Goal: Task Accomplishment & Management: Manage account settings

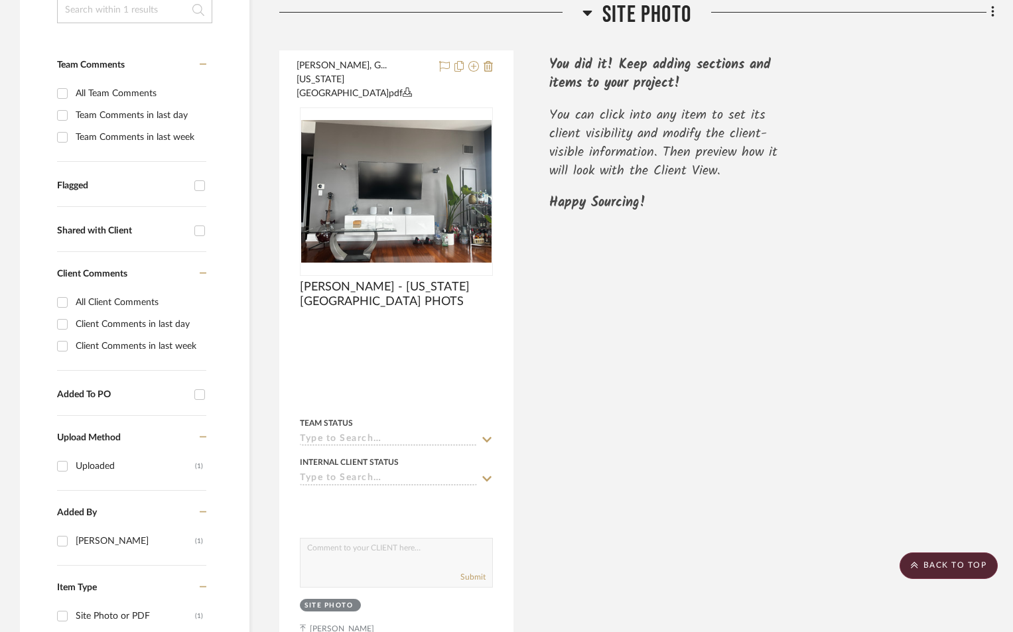
click at [593, 17] on h3 "SITE PHOTO" at bounding box center [636, 14] width 109 height 29
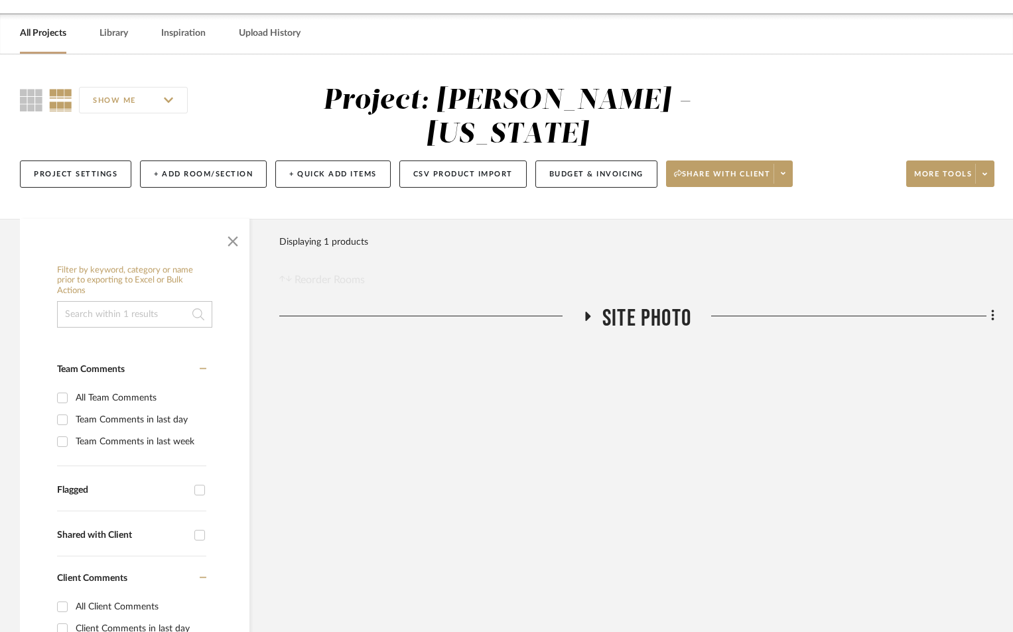
scroll to position [36, 0]
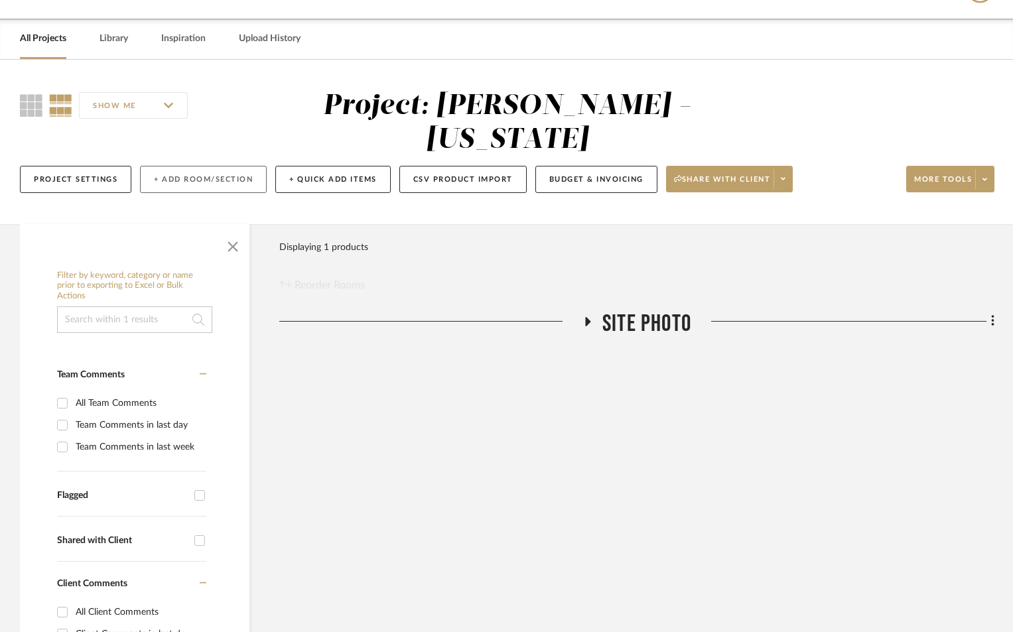
click at [198, 171] on button "+ Add Room/Section" at bounding box center [203, 179] width 127 height 27
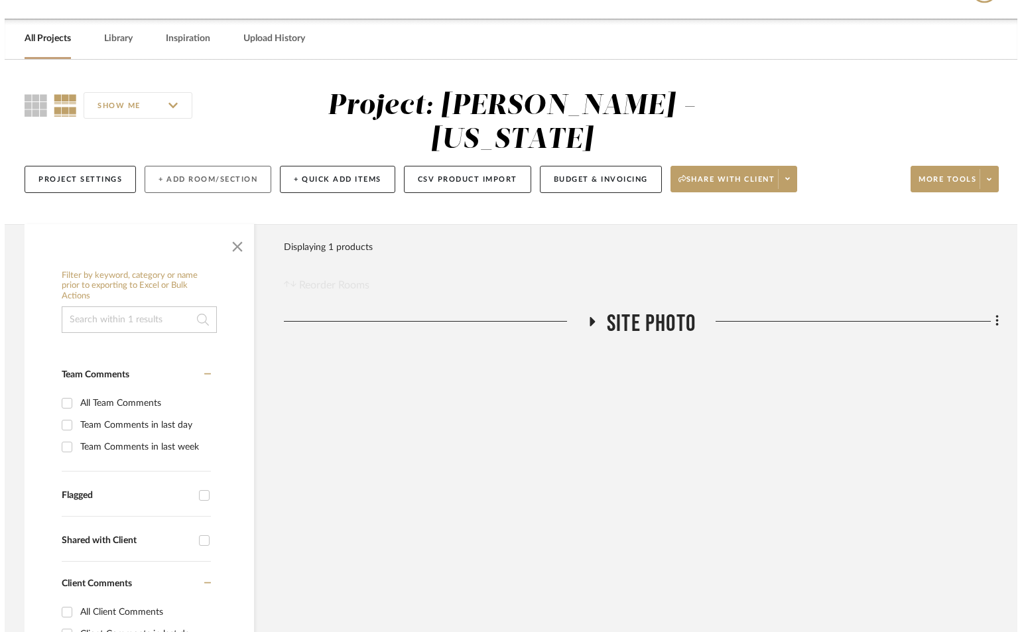
scroll to position [0, 0]
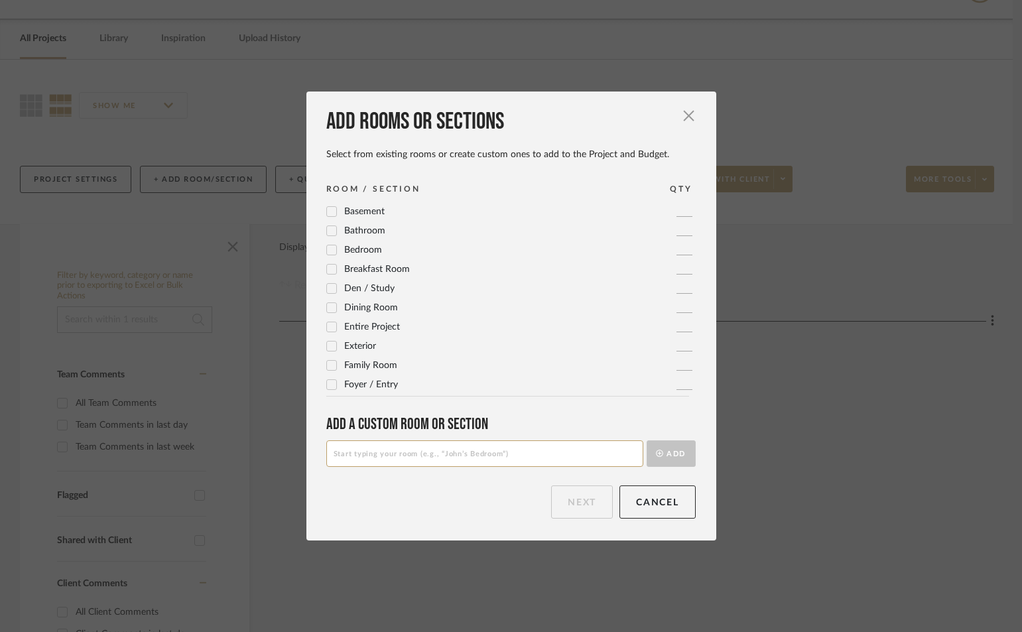
click at [468, 453] on input at bounding box center [484, 453] width 317 height 27
type input "MASTER"
click at [647, 440] on button "Add" at bounding box center [671, 453] width 49 height 27
click at [584, 506] on button "Next" at bounding box center [582, 501] width 62 height 33
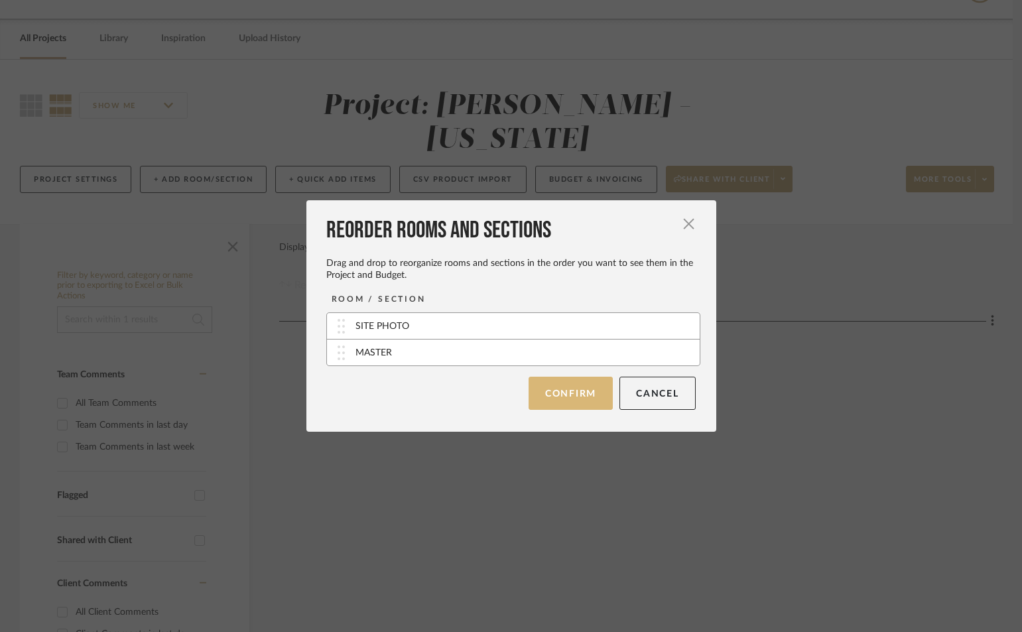
click at [544, 385] on button "Confirm" at bounding box center [571, 393] width 84 height 33
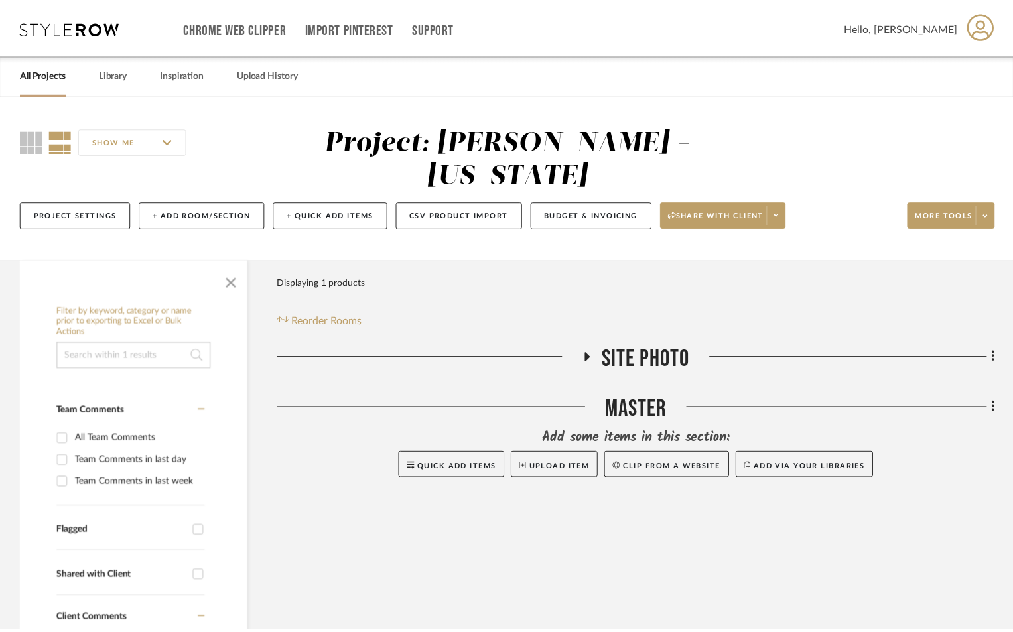
scroll to position [36, 0]
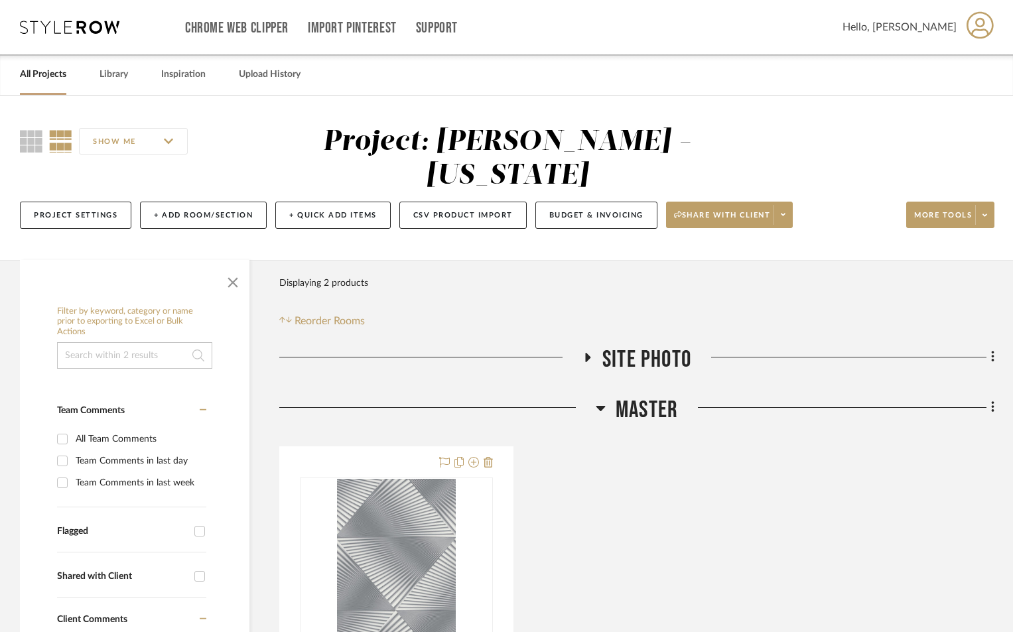
click at [993, 405] on icon at bounding box center [993, 407] width 4 height 15
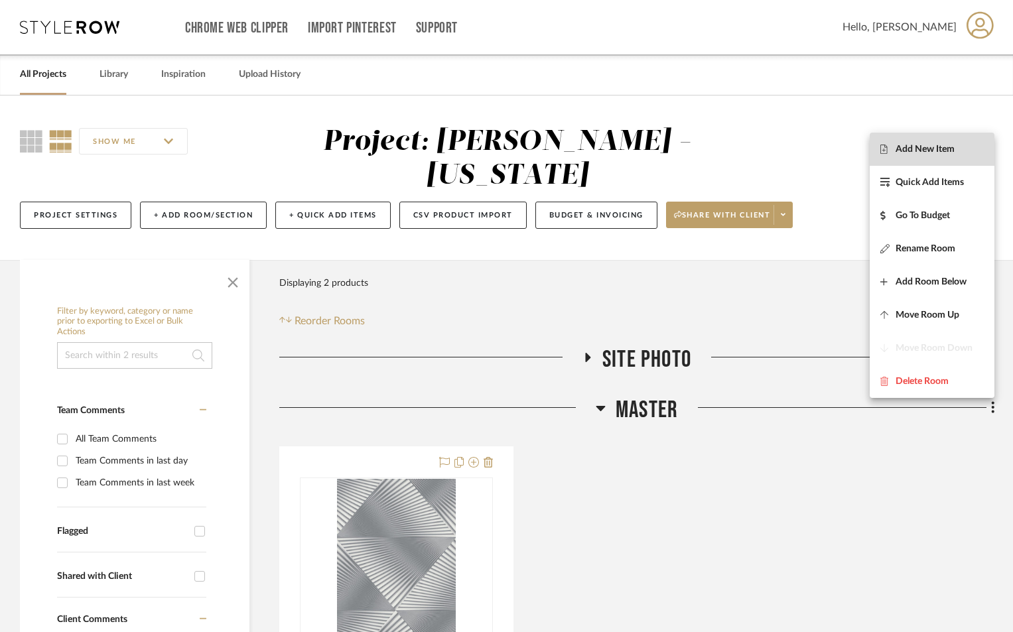
click at [942, 157] on button "Add New Item" at bounding box center [931, 149] width 125 height 33
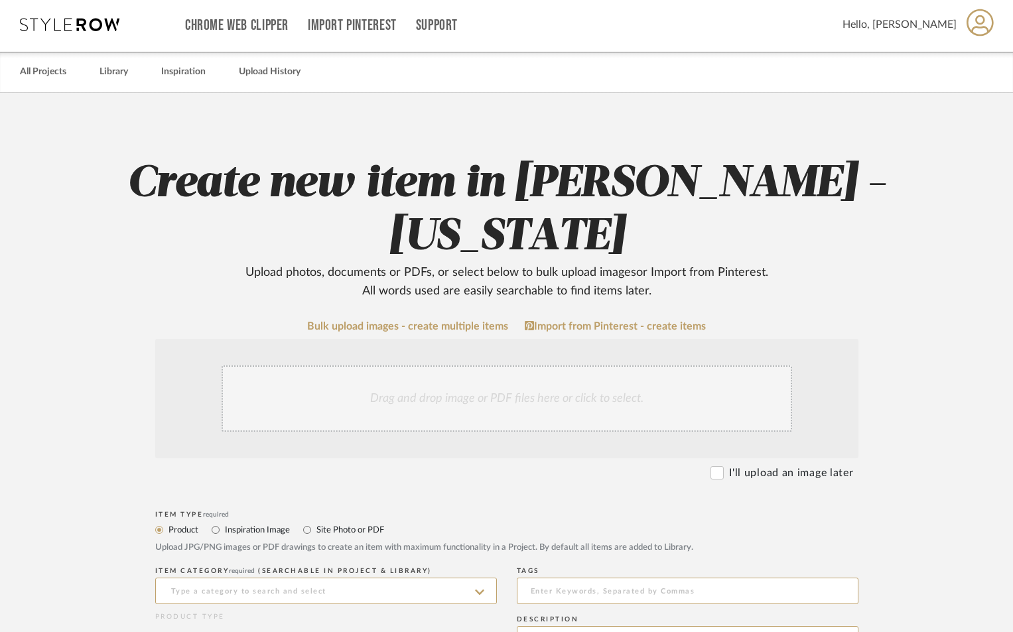
scroll to position [310, 0]
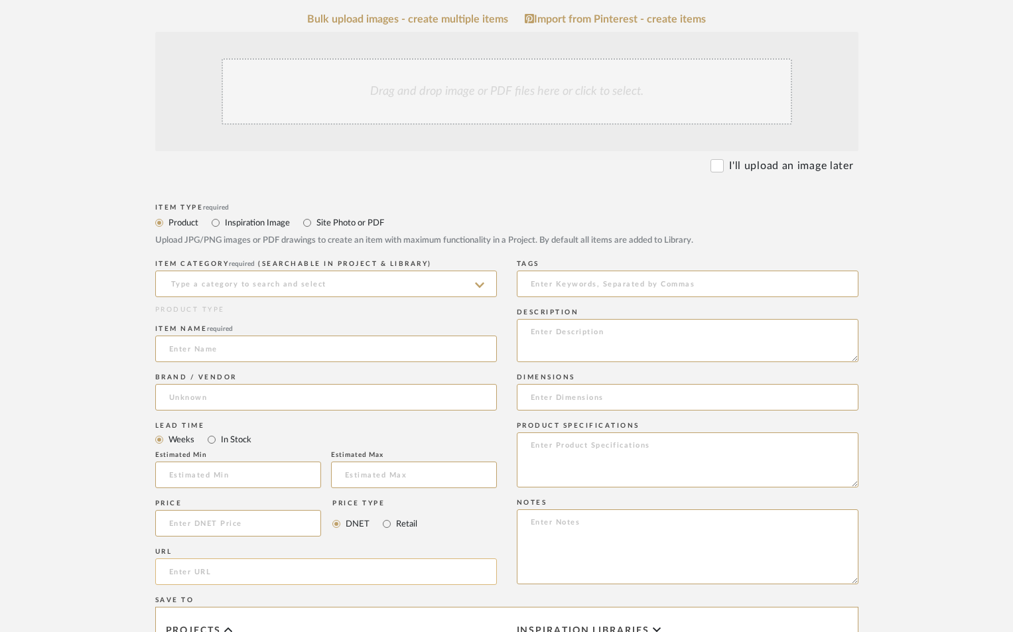
click at [225, 566] on input "url" at bounding box center [326, 571] width 342 height 27
paste input "https://www.yorkwallcoverings.com/yds-f05-cork-wallpaper-taupe-gold/CZ2481"
type input "https://www.yorkwallcoverings.com/yds-f05-cork-wallpaper-taupe-gold/CZ2481"
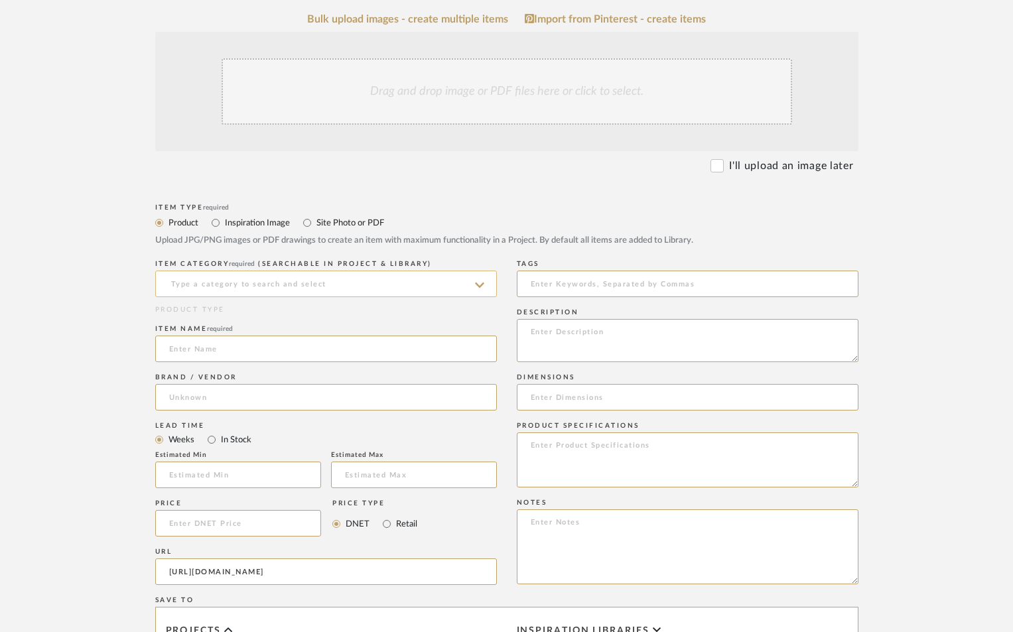
click at [279, 286] on input at bounding box center [326, 284] width 342 height 27
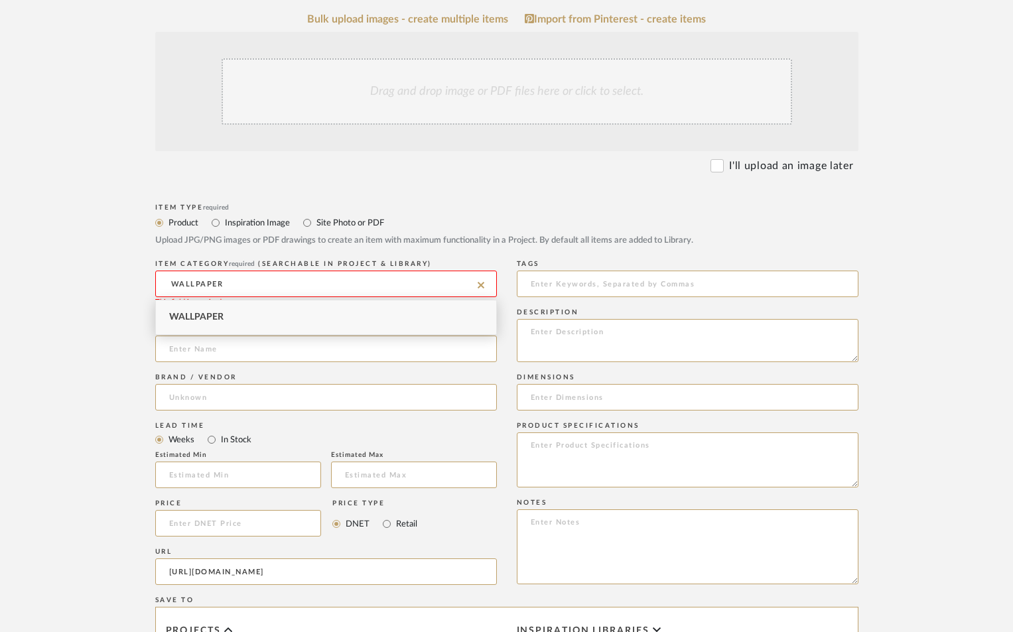
click at [295, 316] on div "Wallpaper" at bounding box center [326, 317] width 340 height 34
type input "Wallpaper"
click at [273, 347] on input at bounding box center [326, 349] width 342 height 27
type input "MASTER BATH WALLPAPER"
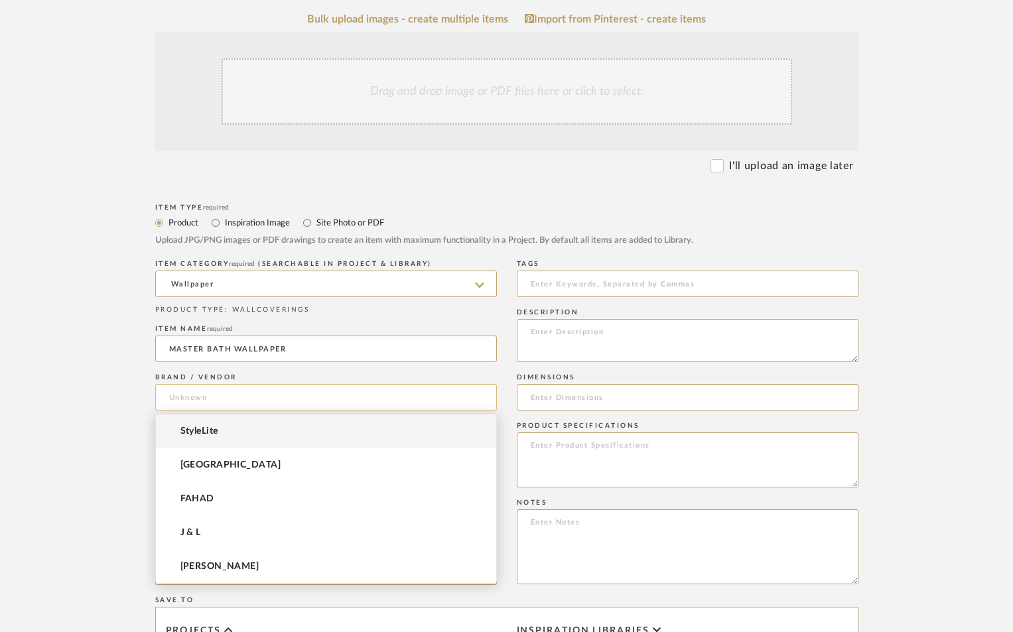
click at [219, 398] on input at bounding box center [326, 397] width 342 height 27
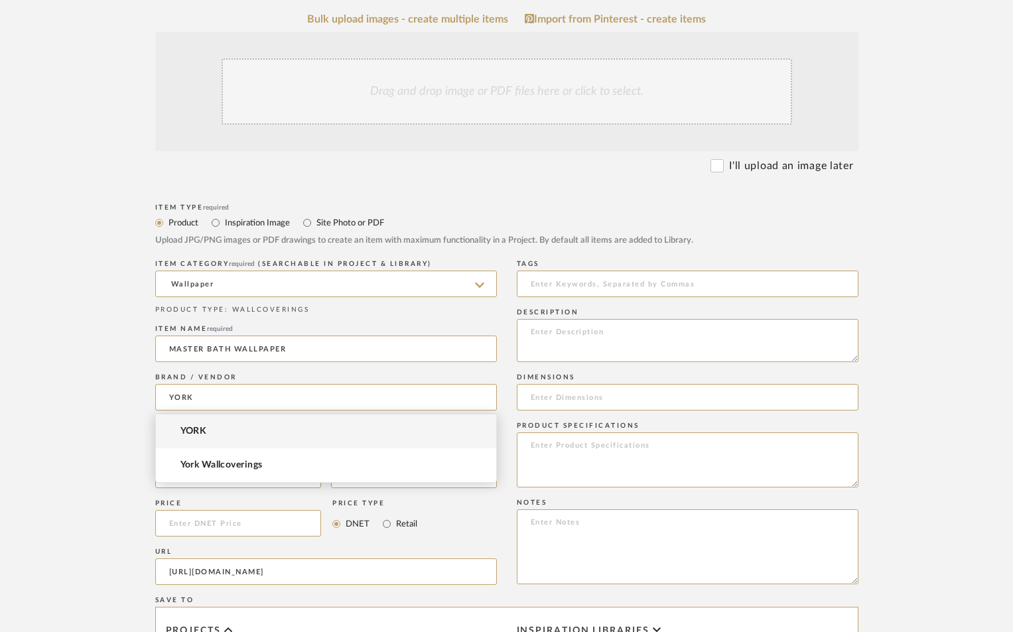
type input "YORK"
click at [229, 438] on mat-option "YORK" at bounding box center [326, 431] width 340 height 34
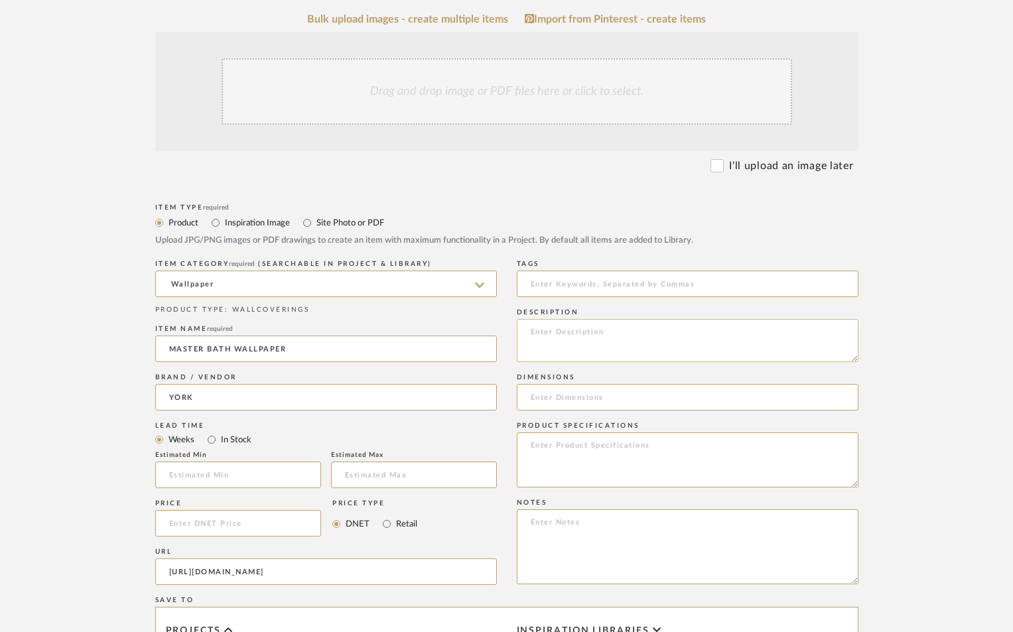
click at [592, 346] on textarea at bounding box center [688, 340] width 342 height 43
type textarea "CZ2482"
click at [629, 444] on textarea at bounding box center [688, 459] width 342 height 55
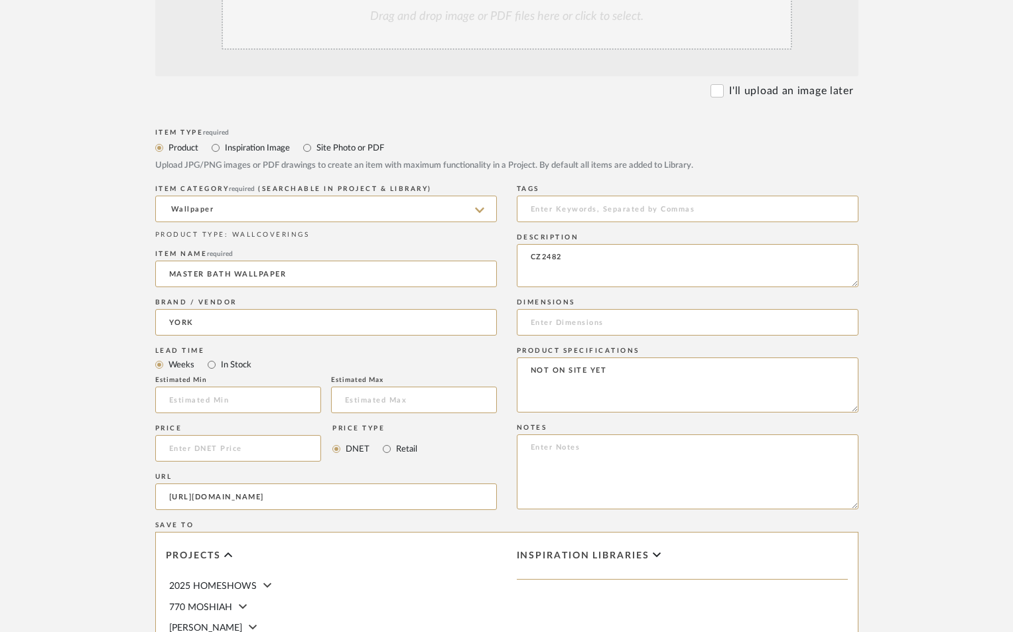
scroll to position [663, 0]
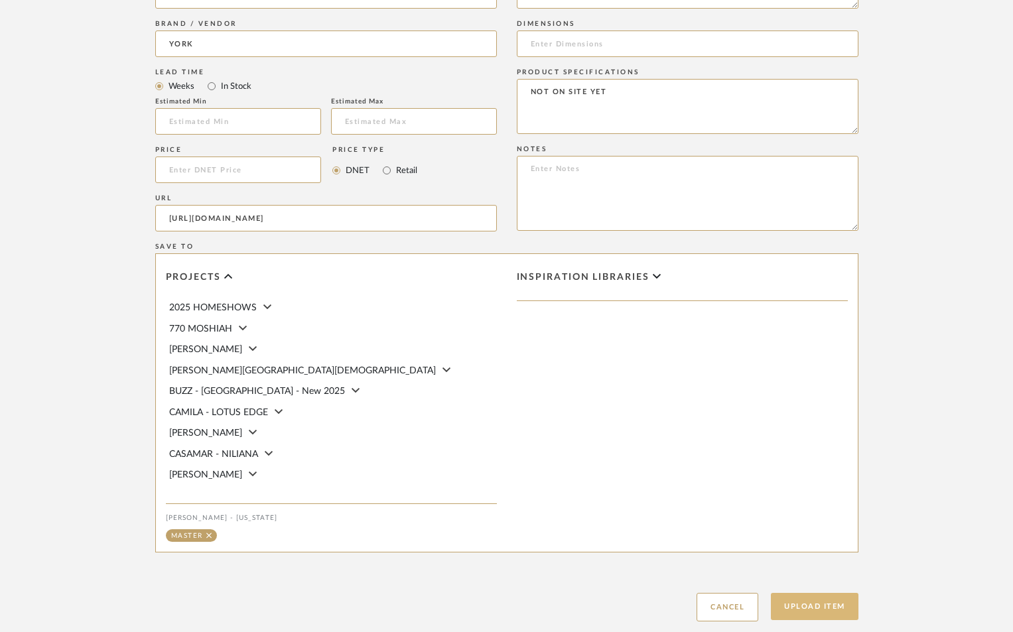
type textarea "NOT ON SITE YET"
click at [816, 601] on button "Upload Item" at bounding box center [815, 606] width 88 height 27
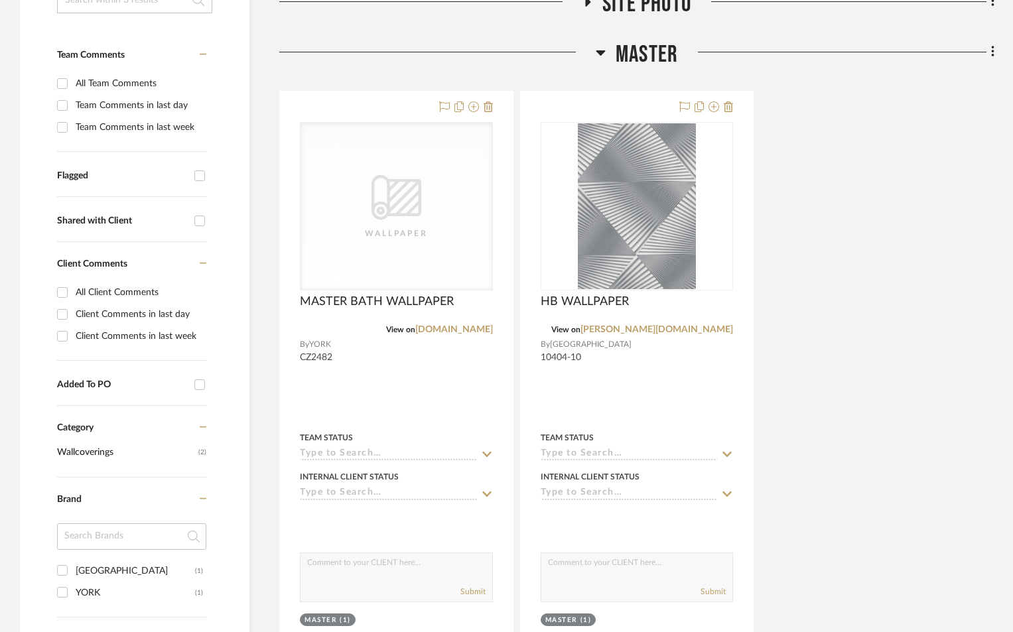
scroll to position [396, 0]
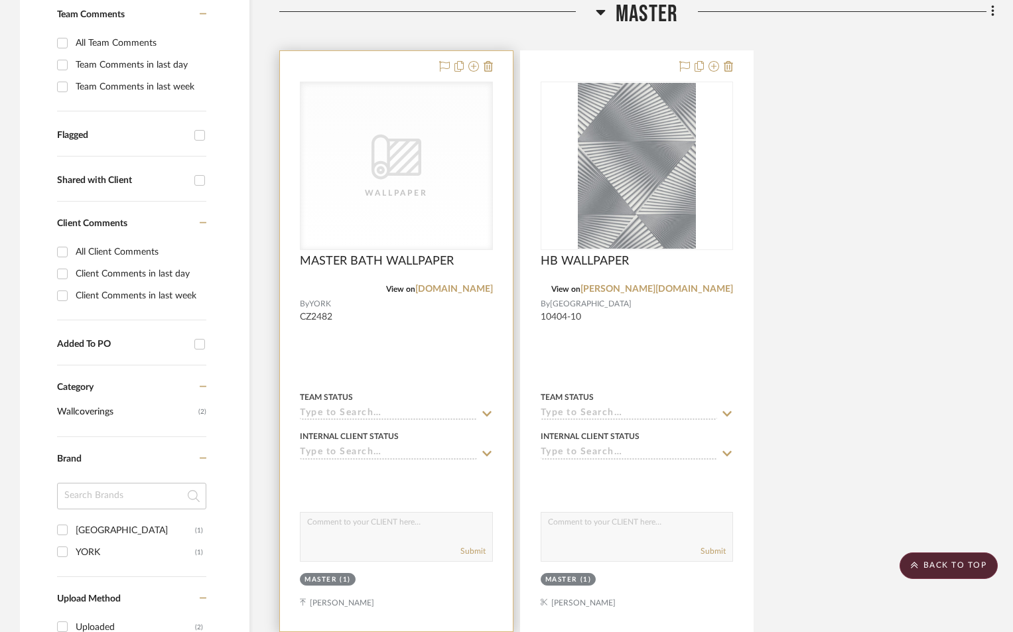
click at [363, 355] on div at bounding box center [396, 341] width 233 height 580
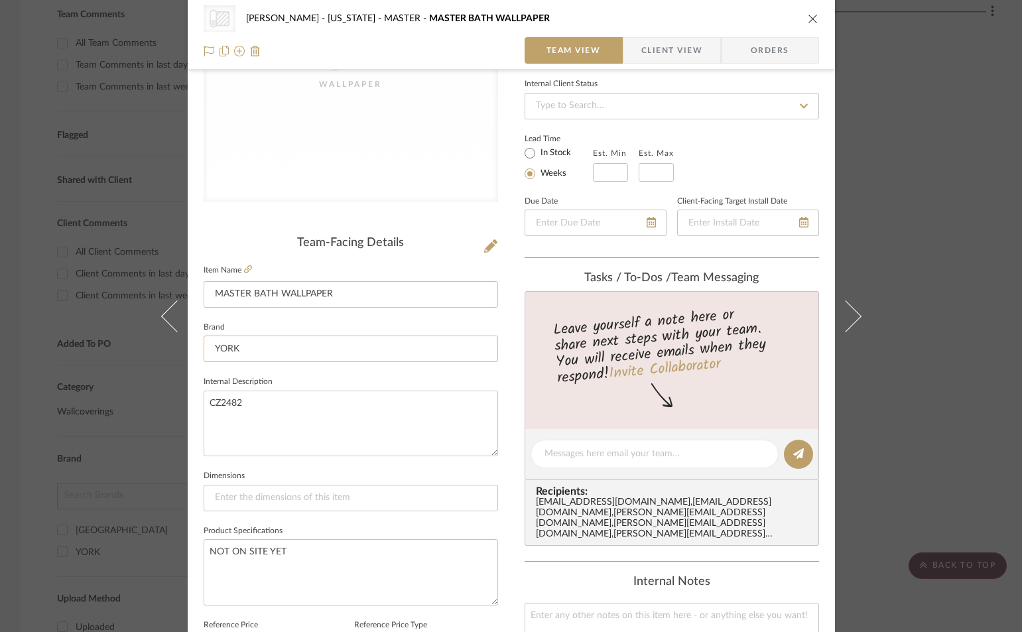
scroll to position [177, 0]
click at [265, 401] on textarea "CZ2482" at bounding box center [351, 424] width 294 height 66
type textarea "CZ2482 *WILL NEED TO SCAN AND MAKE U A WALLPAPER"
click at [808, 17] on icon "close" at bounding box center [813, 18] width 11 height 11
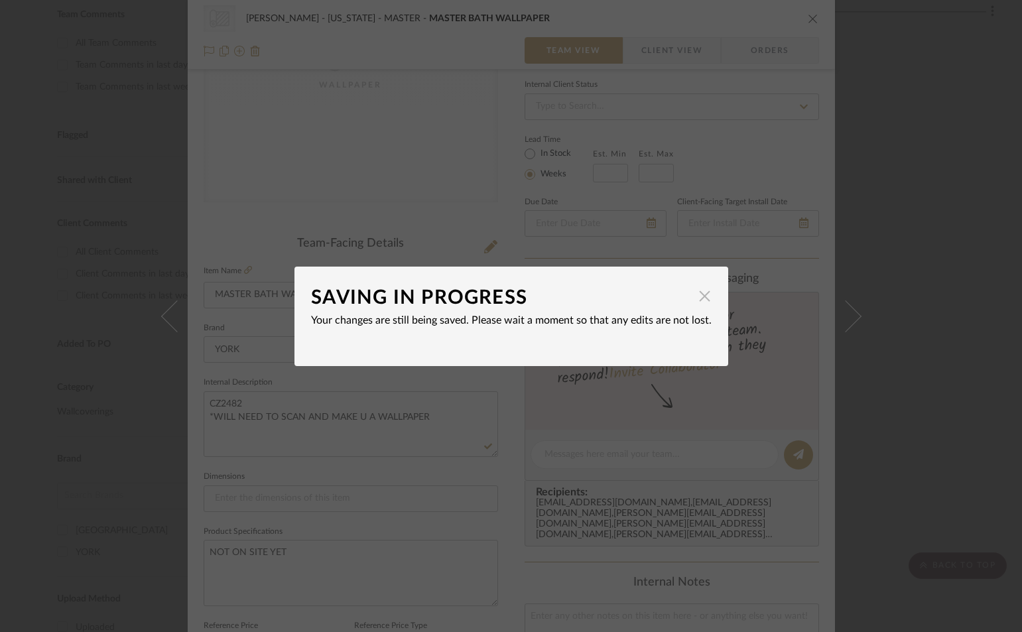
drag, startPoint x: 699, startPoint y: 298, endPoint x: 704, endPoint y: 291, distance: 8.6
click at [700, 298] on span "button" at bounding box center [705, 296] width 27 height 27
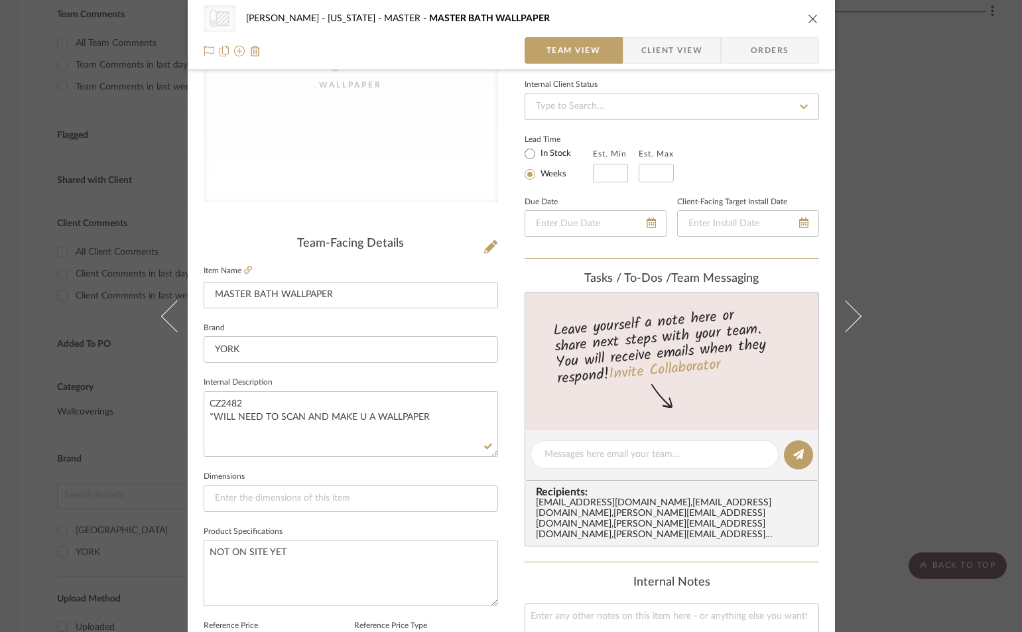
click at [808, 19] on icon "close" at bounding box center [813, 18] width 11 height 11
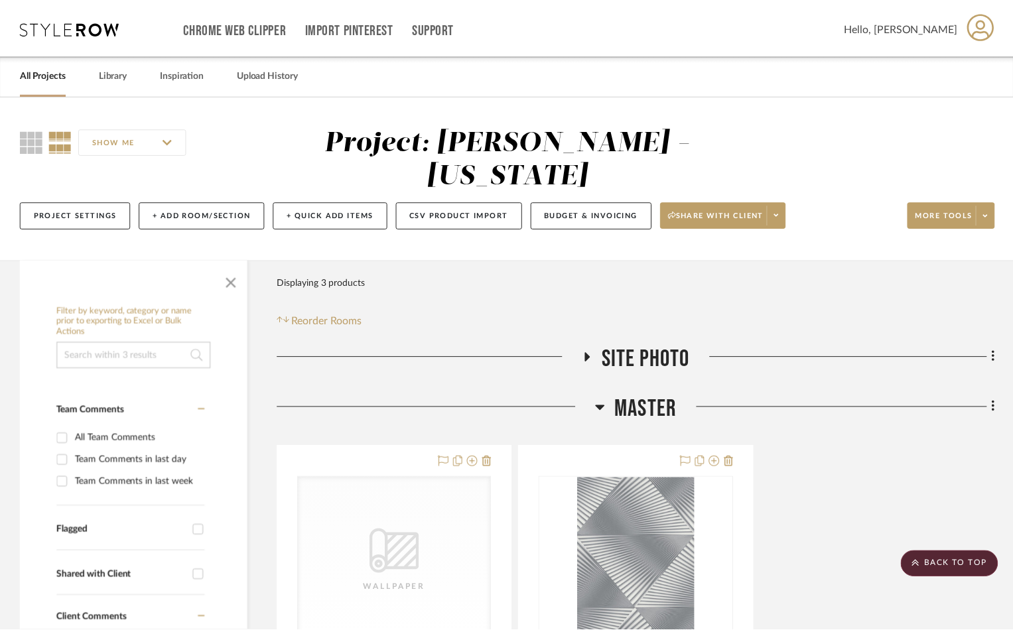
scroll to position [396, 0]
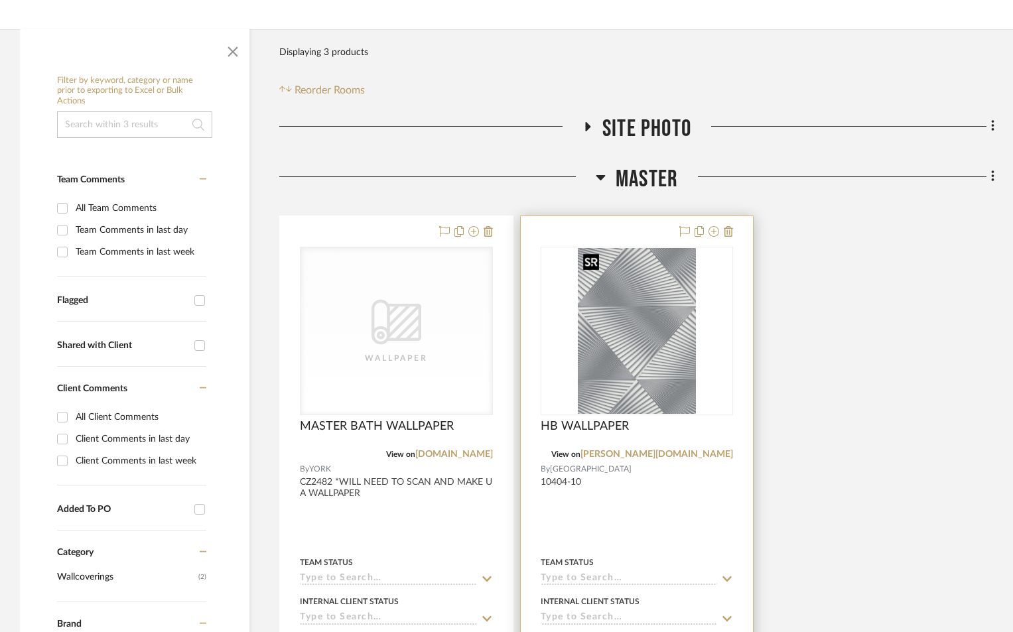
scroll to position [265, 0]
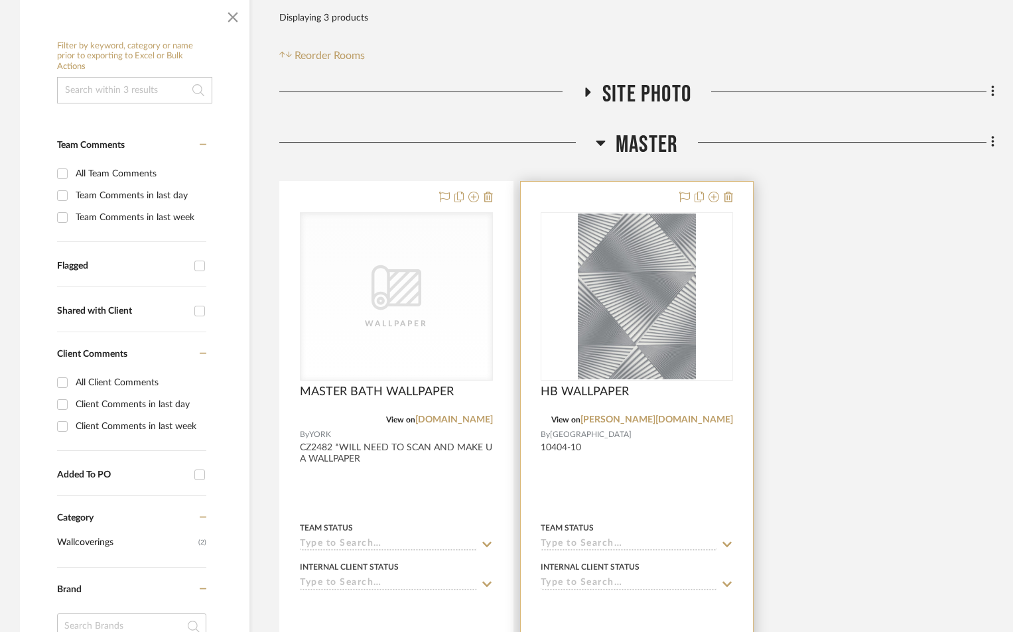
click at [578, 544] on input at bounding box center [628, 544] width 177 height 13
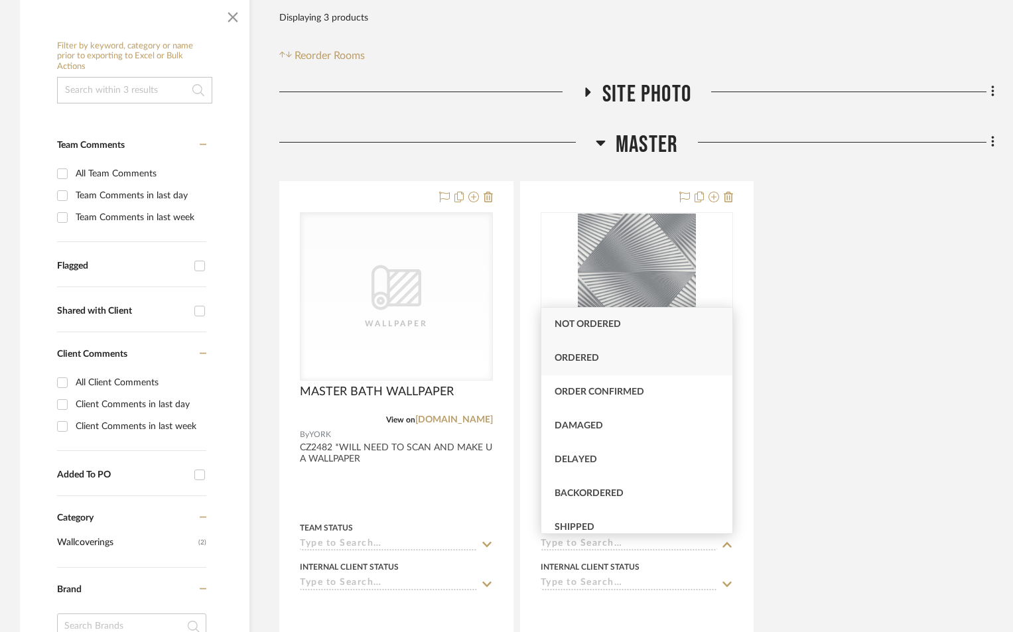
click at [565, 357] on span "Ordered" at bounding box center [576, 357] width 44 height 9
type input "9/4/2025"
type input "Ordered"
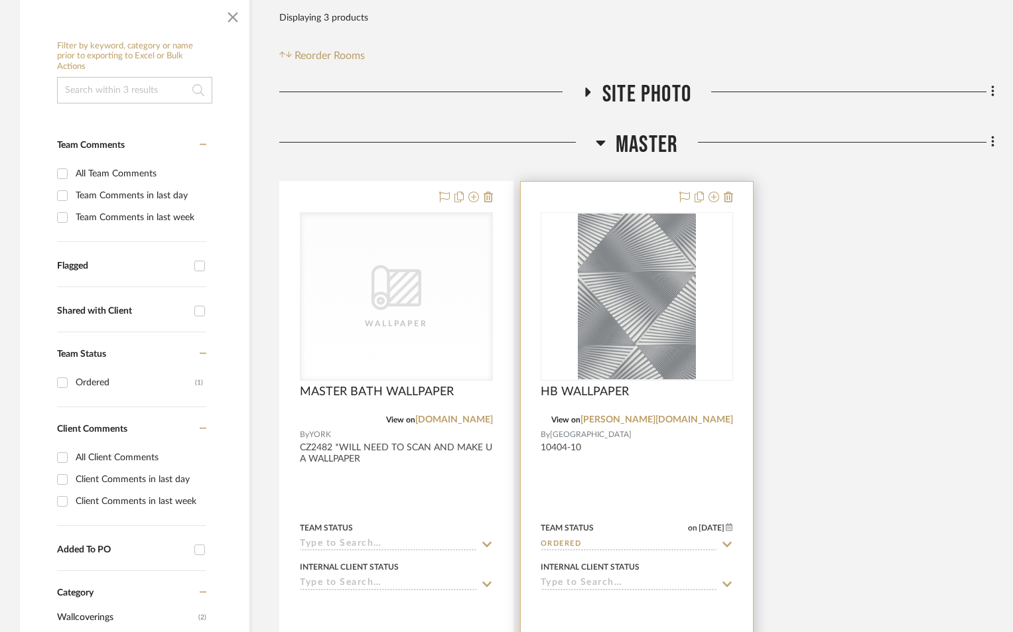
click at [596, 546] on input "Ordered" at bounding box center [628, 544] width 177 height 13
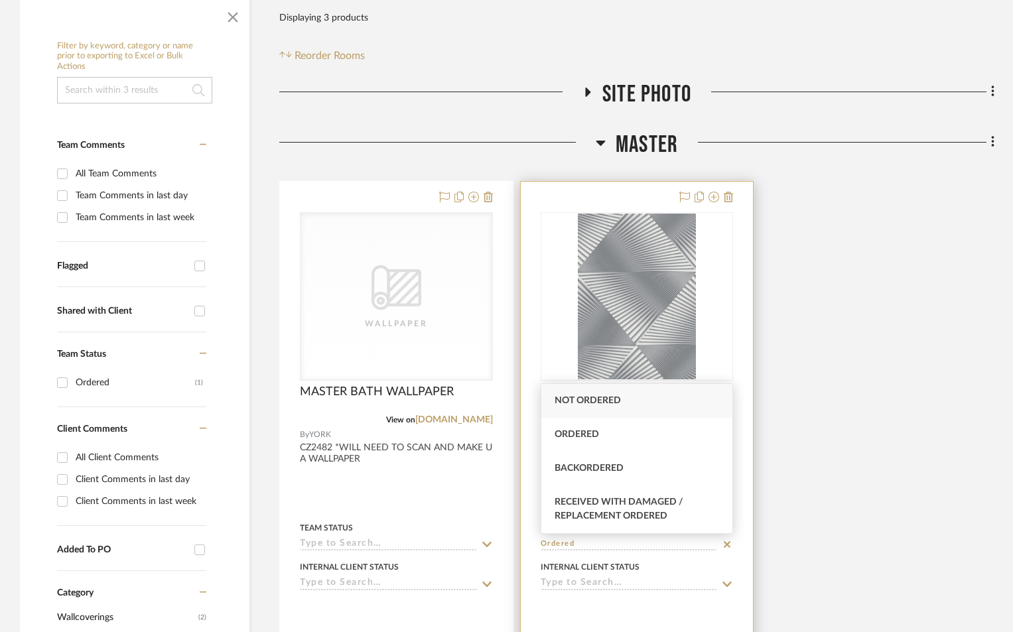
click at [722, 540] on icon at bounding box center [727, 544] width 12 height 11
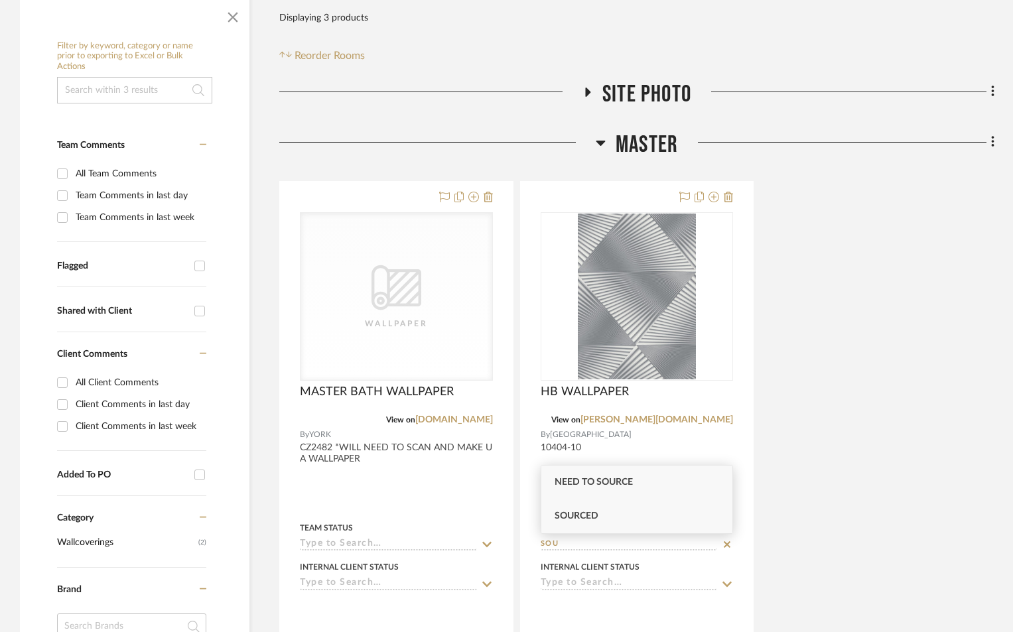
click at [577, 514] on span "Sourced" at bounding box center [576, 515] width 44 height 9
type input "Sourced"
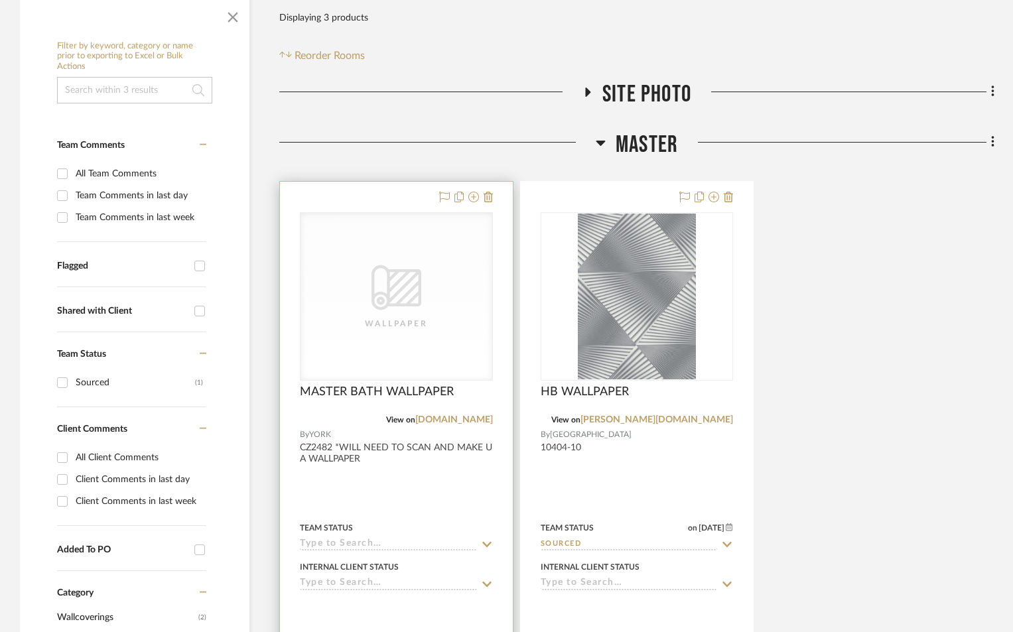
click at [336, 544] on input at bounding box center [388, 544] width 177 height 13
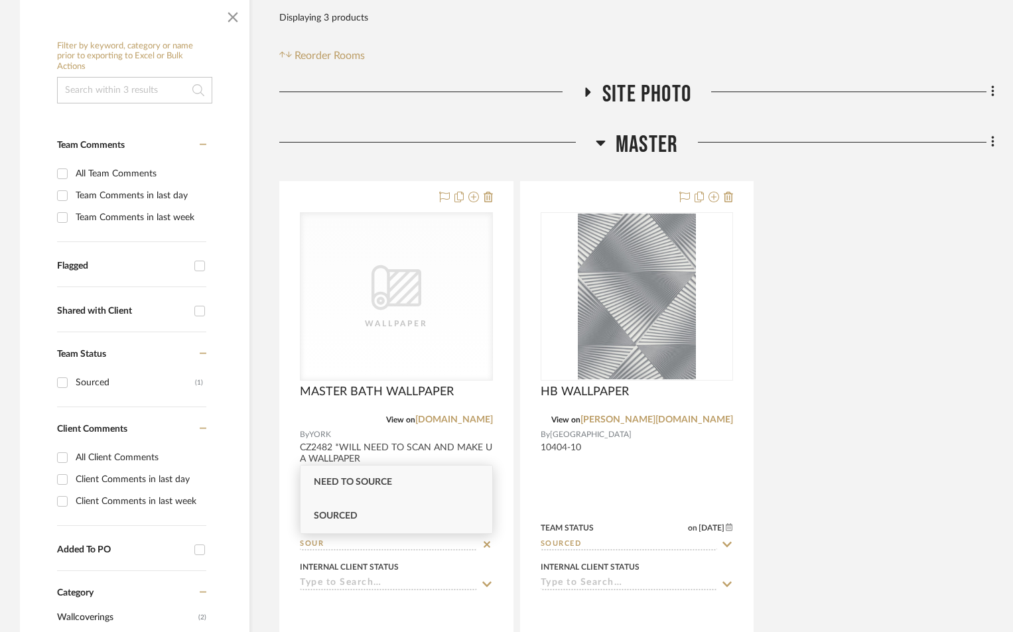
type input "SOUR"
click at [355, 507] on div "Sourced" at bounding box center [396, 516] width 192 height 34
type input "9/4/2025"
type input "Sourced"
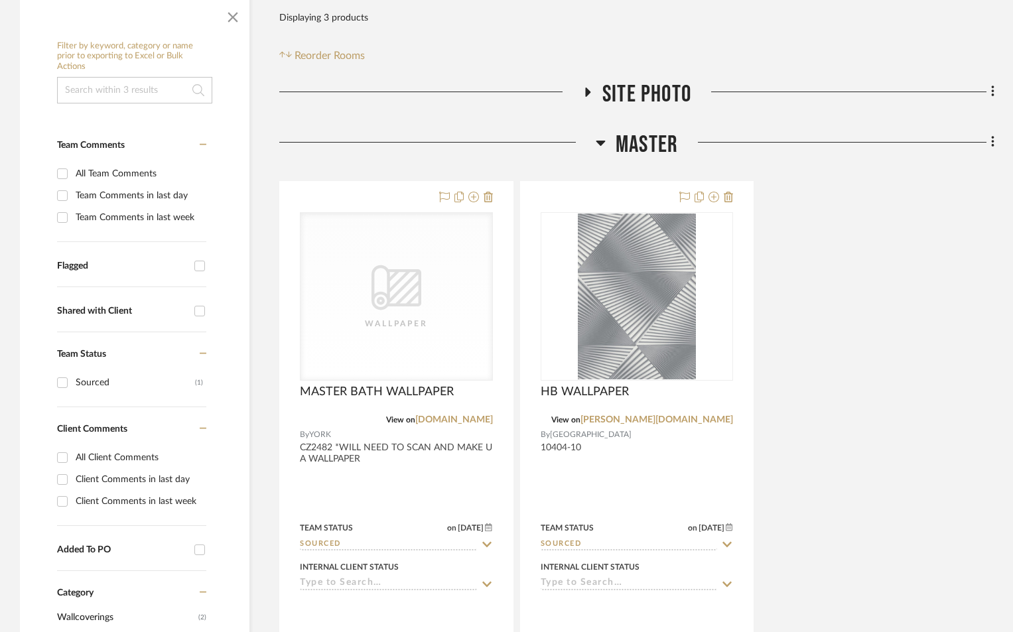
click at [901, 355] on div "CategoryIconWallcovering Created with Sketch. Wallpaper MASTER BATH WALLPAPER V…" at bounding box center [636, 472] width 715 height 582
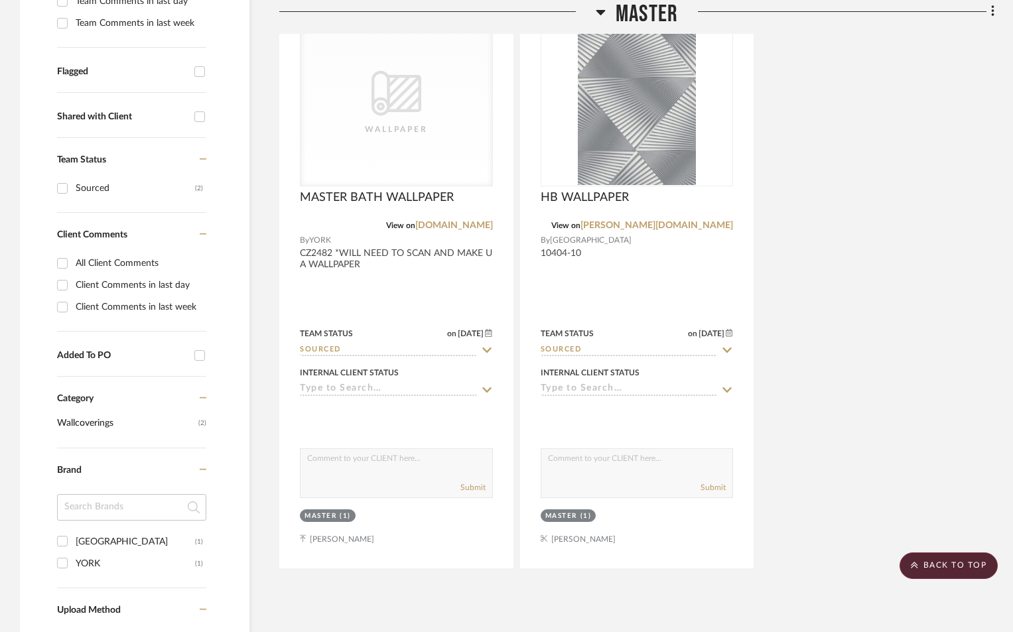
scroll to position [221, 0]
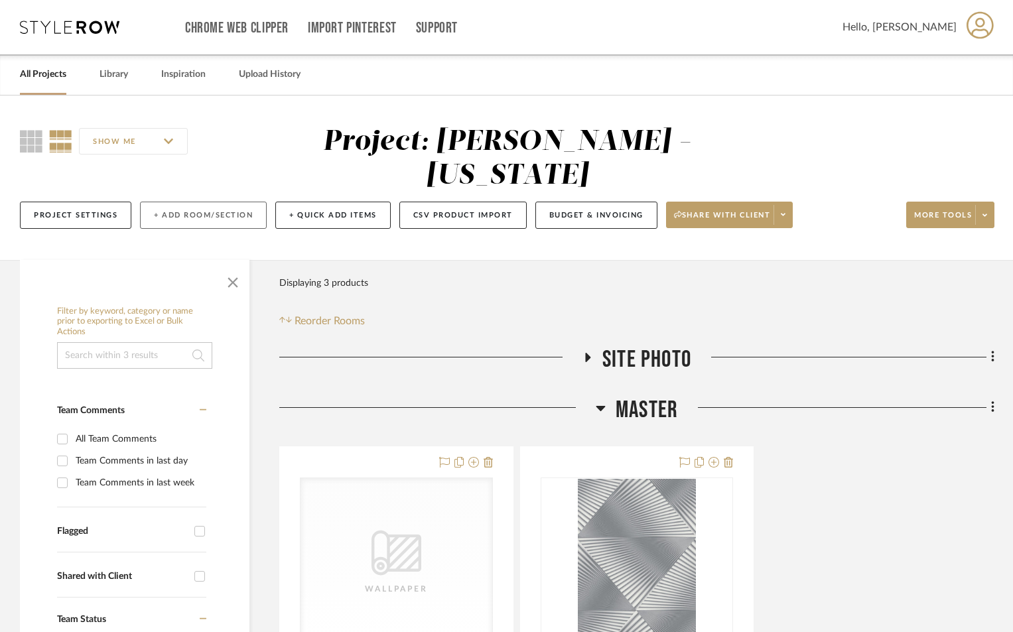
click at [201, 212] on button "+ Add Room/Section" at bounding box center [203, 215] width 127 height 27
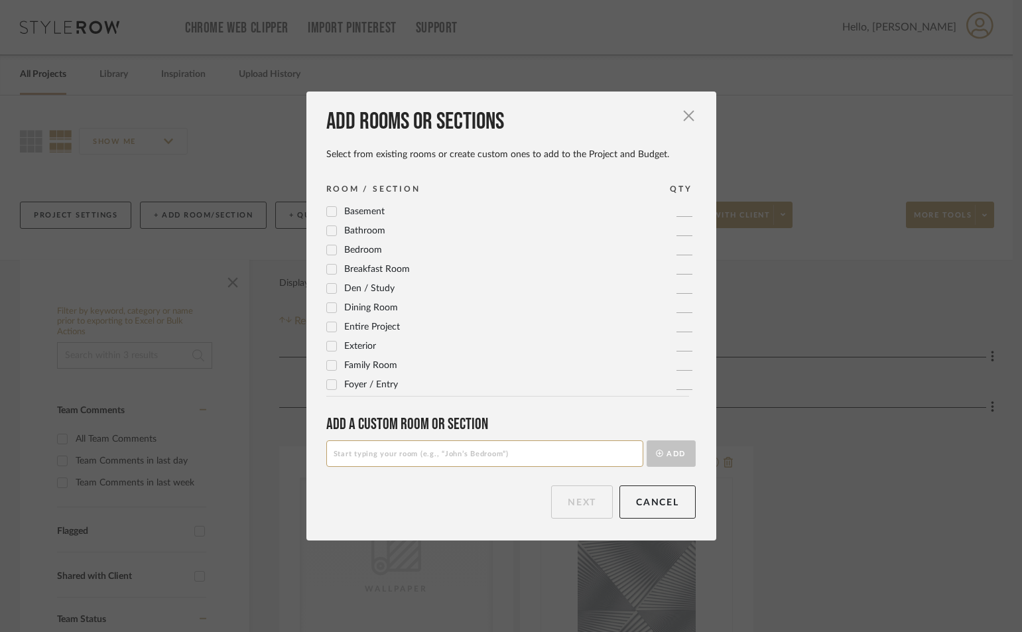
click at [421, 449] on input at bounding box center [484, 453] width 317 height 27
type input "KITCHEN"
click at [647, 440] on button "Add" at bounding box center [671, 453] width 49 height 27
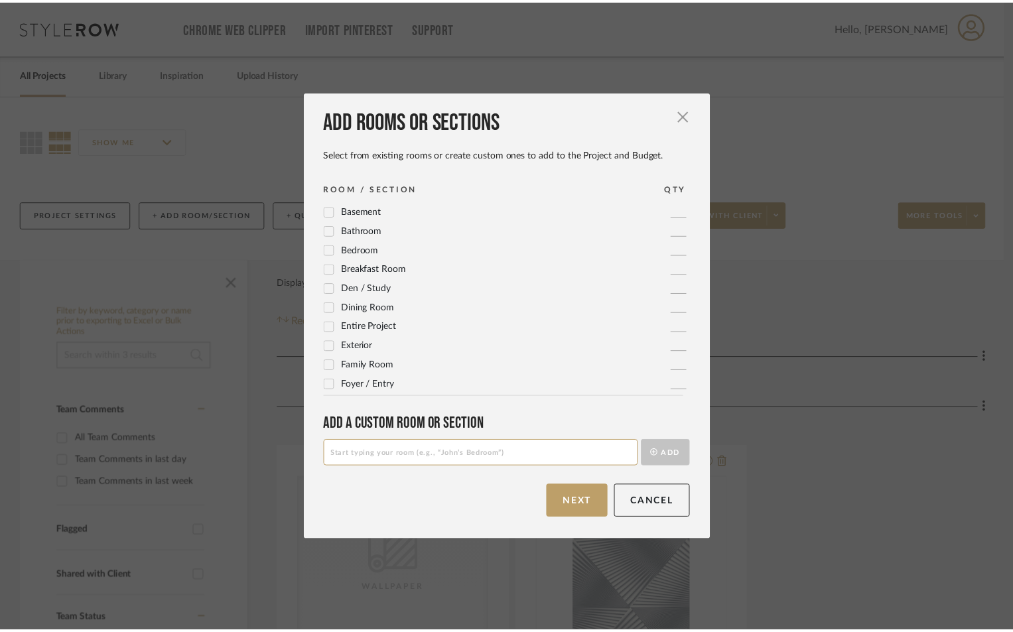
scroll to position [346, 0]
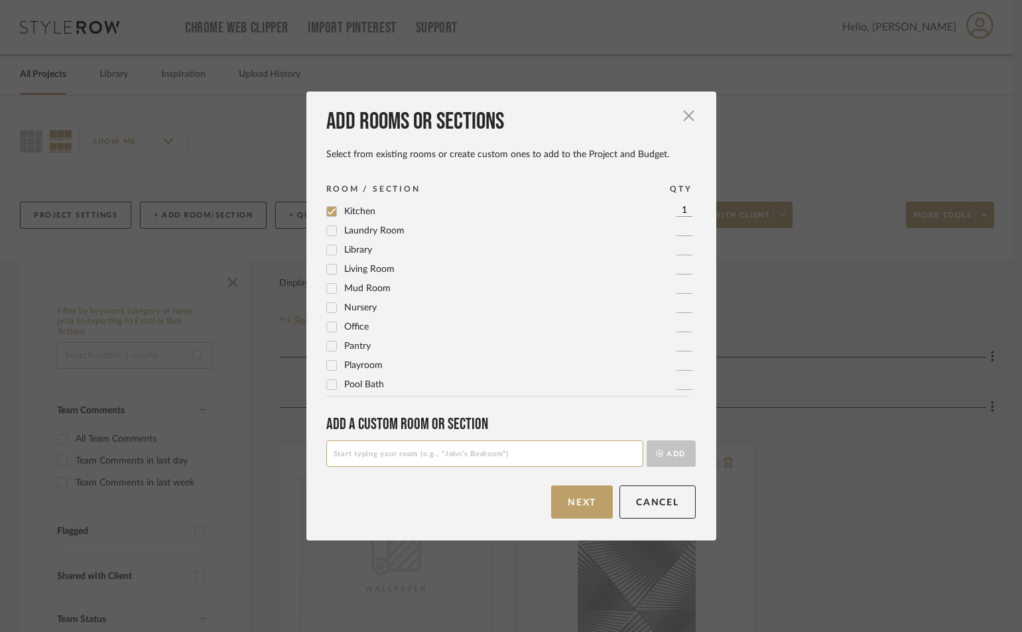
drag, startPoint x: 586, startPoint y: 503, endPoint x: 194, endPoint y: 631, distance: 411.7
click at [585, 503] on button "Next" at bounding box center [582, 501] width 62 height 33
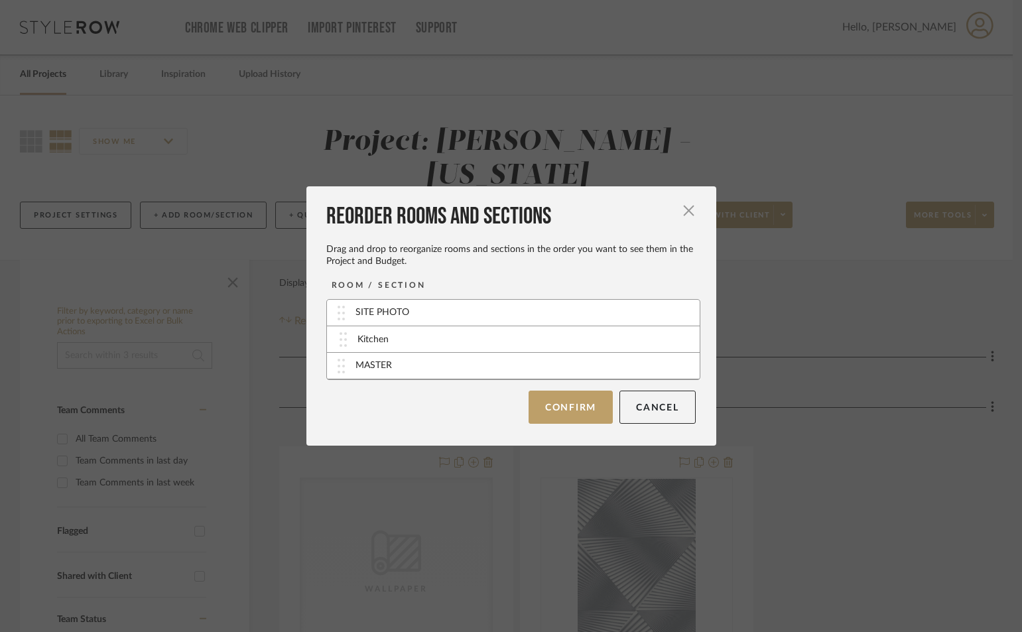
drag, startPoint x: 394, startPoint y: 362, endPoint x: 401, endPoint y: 336, distance: 27.3
drag, startPoint x: 561, startPoint y: 405, endPoint x: 538, endPoint y: 397, distance: 23.9
click at [561, 404] on button "Confirm" at bounding box center [571, 406] width 84 height 33
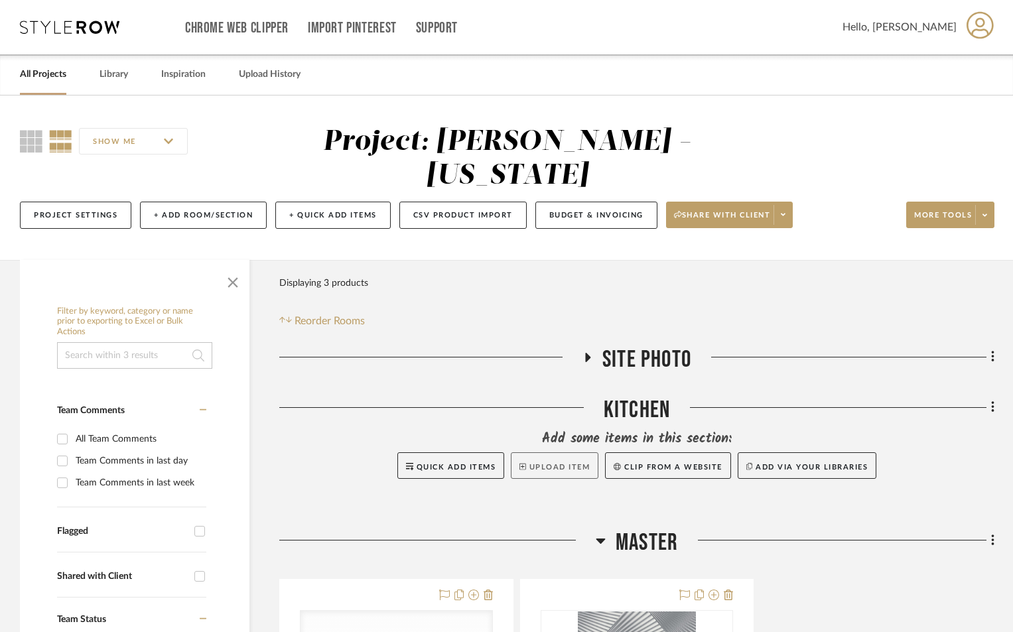
click at [546, 462] on button "Upload Item" at bounding box center [555, 465] width 88 height 27
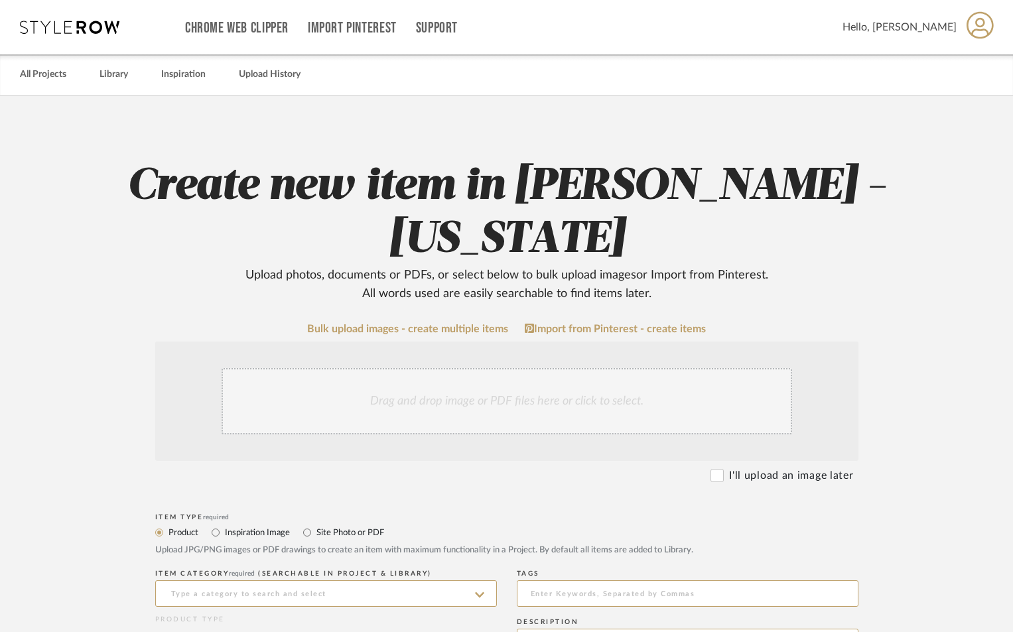
click at [443, 389] on div "Drag and drop image or PDF files here or click to select." at bounding box center [506, 401] width 570 height 66
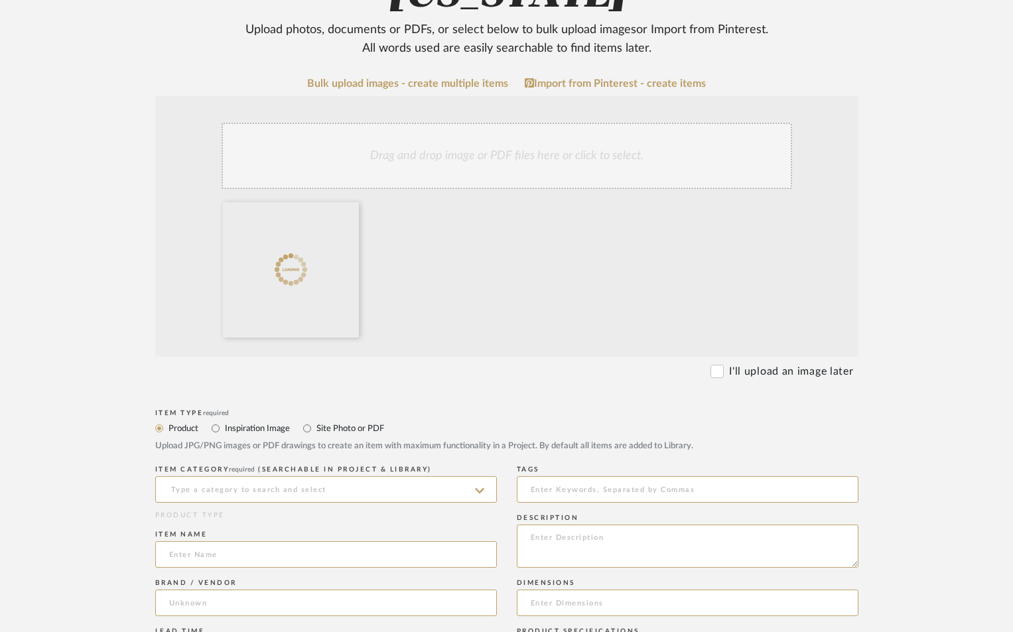
scroll to position [265, 0]
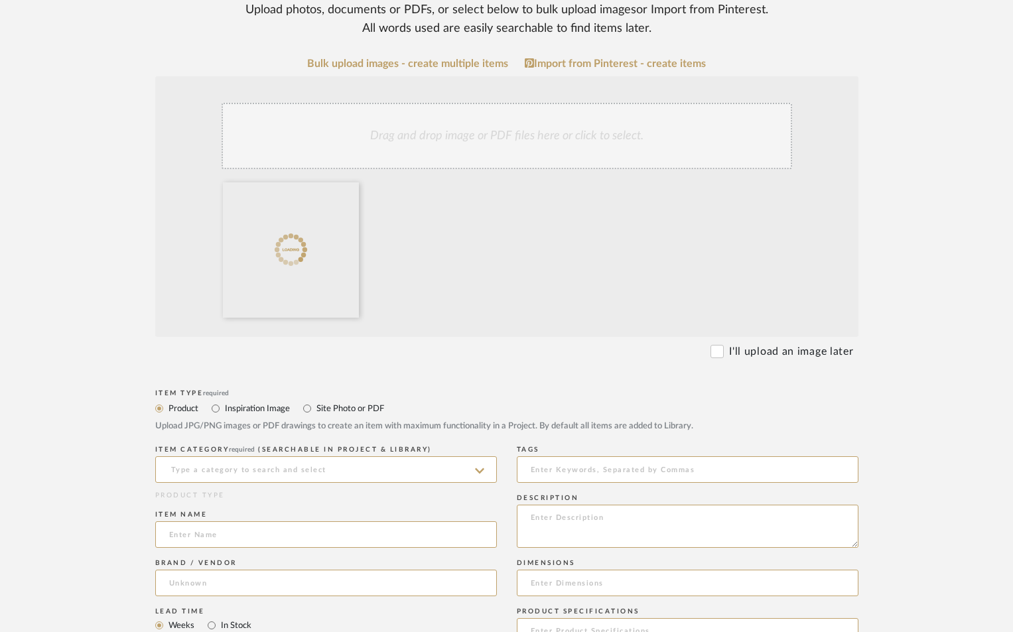
click at [338, 403] on label "Site Photo or PDF" at bounding box center [349, 408] width 69 height 15
click at [315, 403] on input "Site Photo or PDF" at bounding box center [307, 409] width 16 height 16
radio input "true"
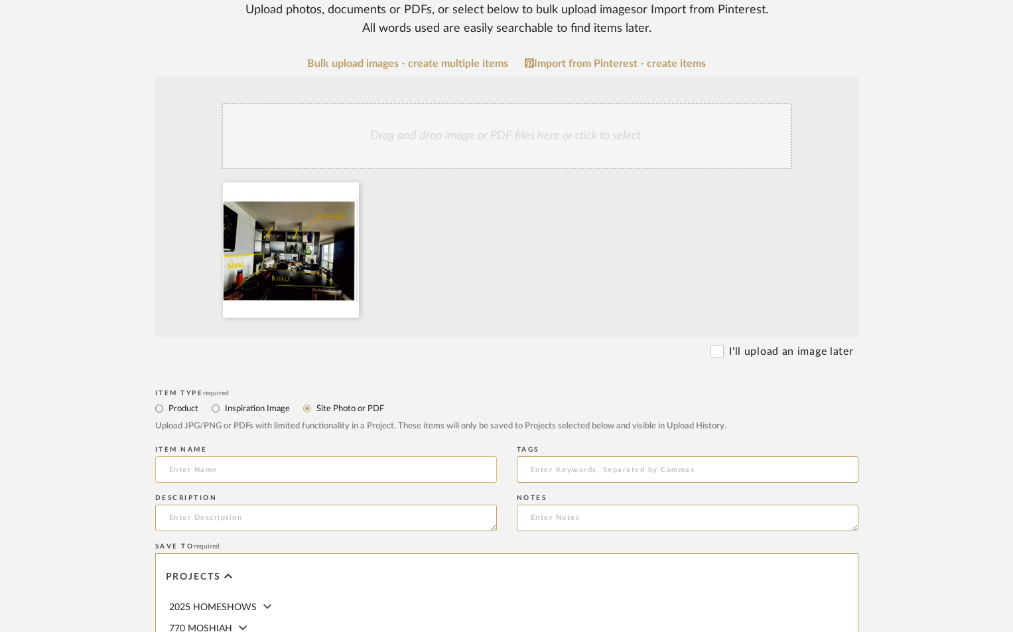
click at [279, 466] on input at bounding box center [326, 469] width 342 height 27
type input "SITE PHOTOS WITH NOTES"
click at [265, 505] on textarea at bounding box center [326, 518] width 342 height 27
click at [281, 517] on textarea "EMAILED TO CADD 9-4-253:46PM" at bounding box center [326, 518] width 342 height 27
type textarea "EMAILED TO CADD 9-4-25 3:46PM"
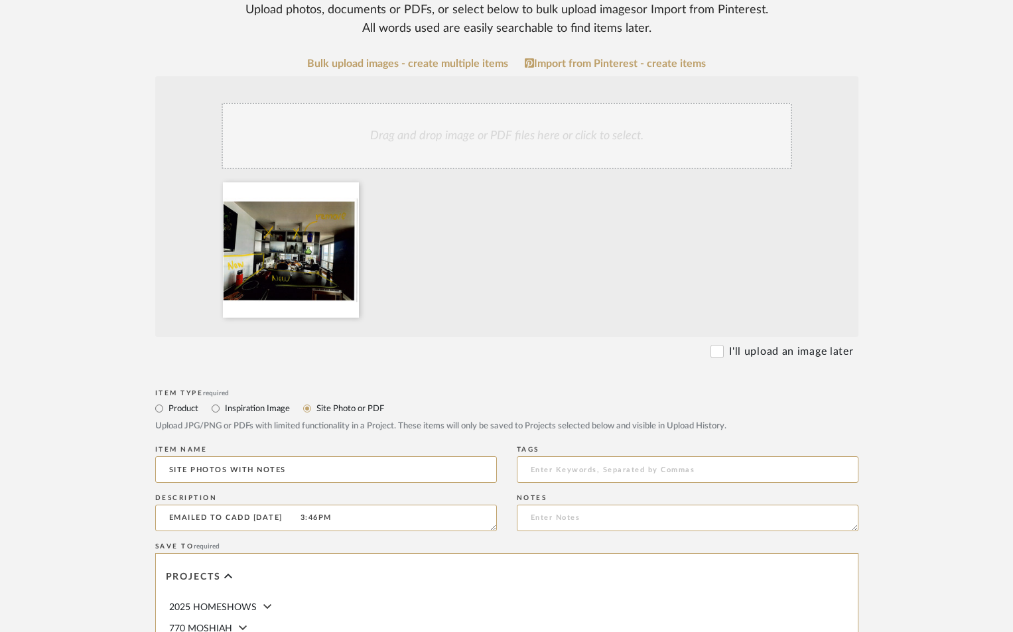
drag, startPoint x: 943, startPoint y: 505, endPoint x: 938, endPoint y: 492, distance: 13.7
click at [942, 505] on upload-items "Create new item in GUPTA, ANMOL - NEW YORK Upload photos, documents or PDFs, or…" at bounding box center [506, 392] width 1013 height 1124
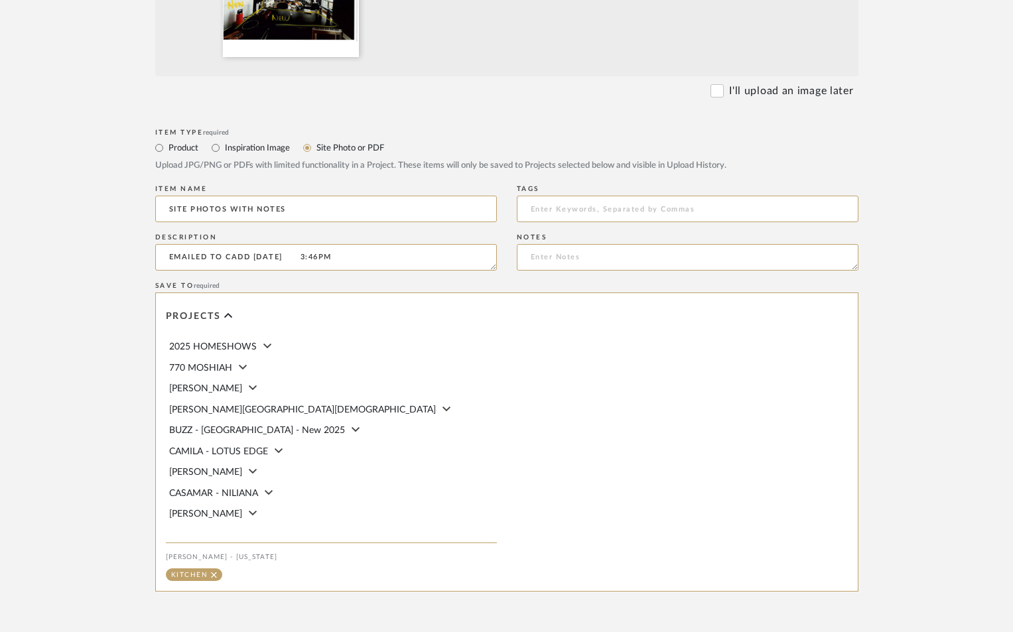
scroll to position [575, 0]
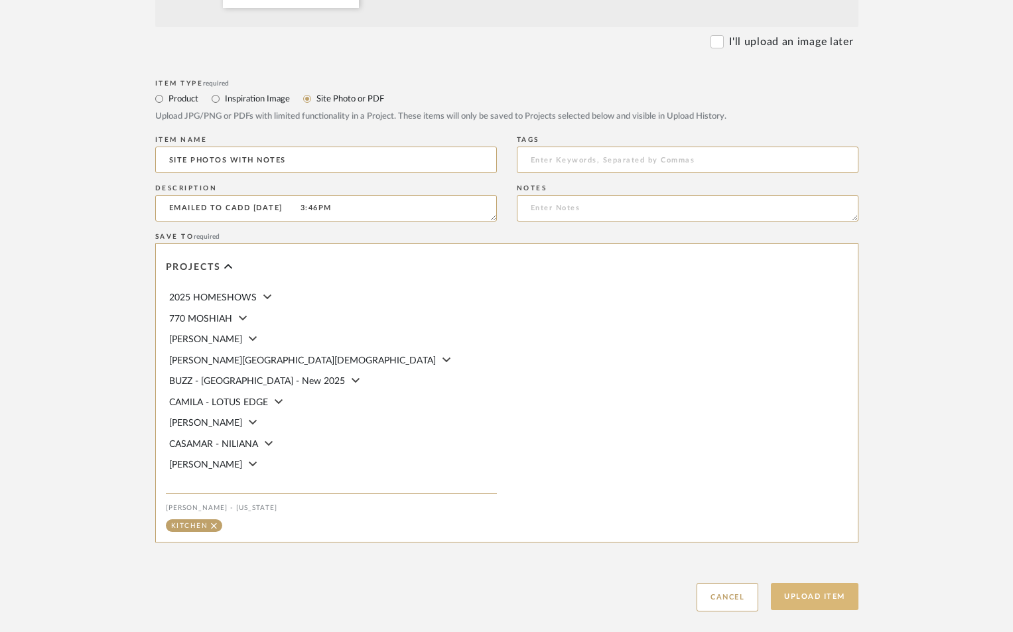
click at [838, 597] on button "Upload Item" at bounding box center [815, 596] width 88 height 27
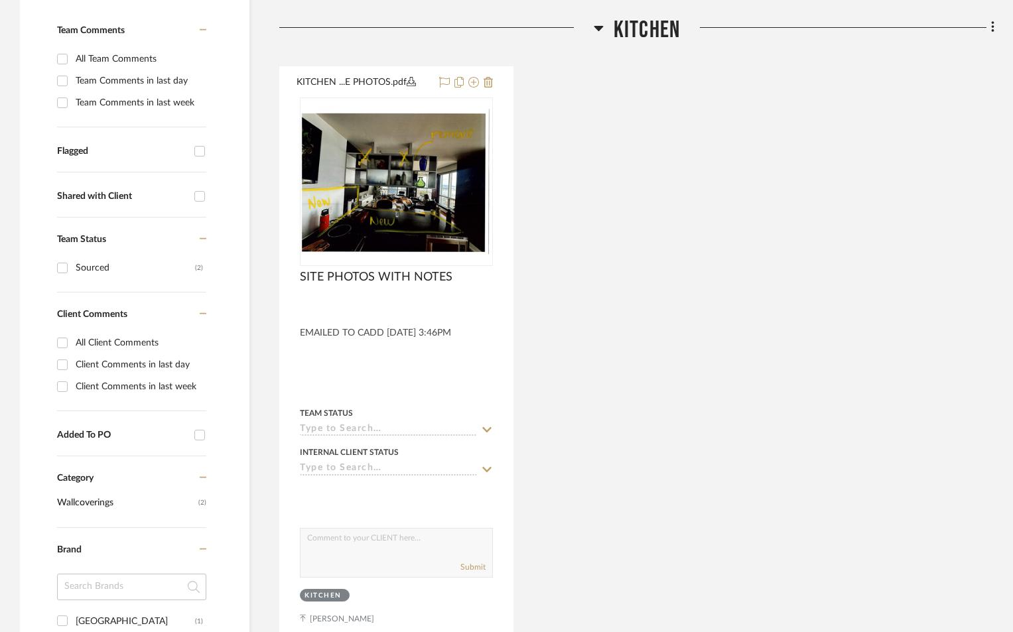
scroll to position [396, 0]
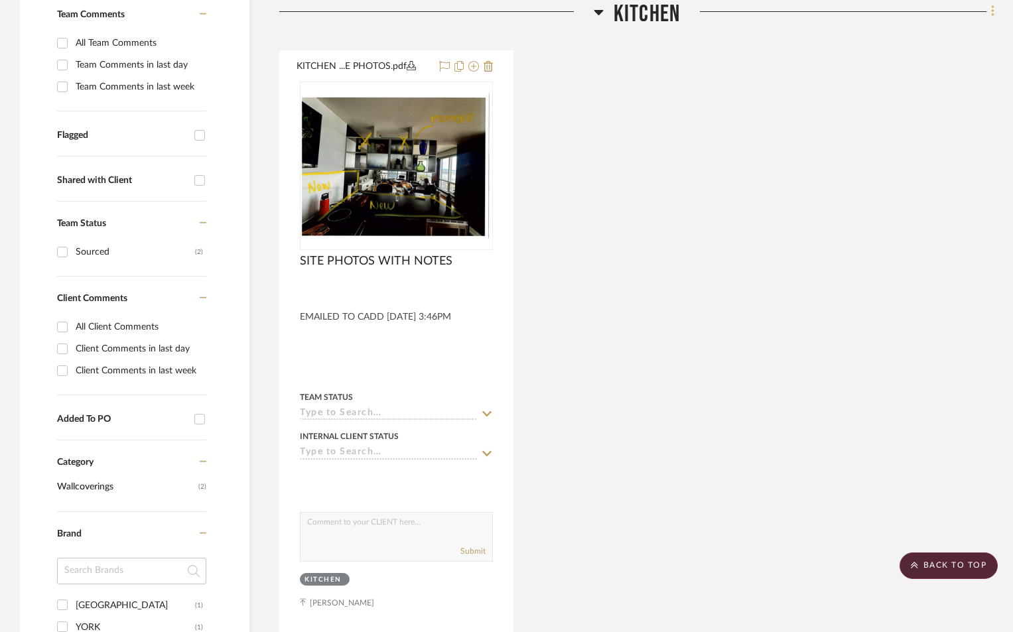
click at [992, 17] on icon at bounding box center [992, 11] width 3 height 11
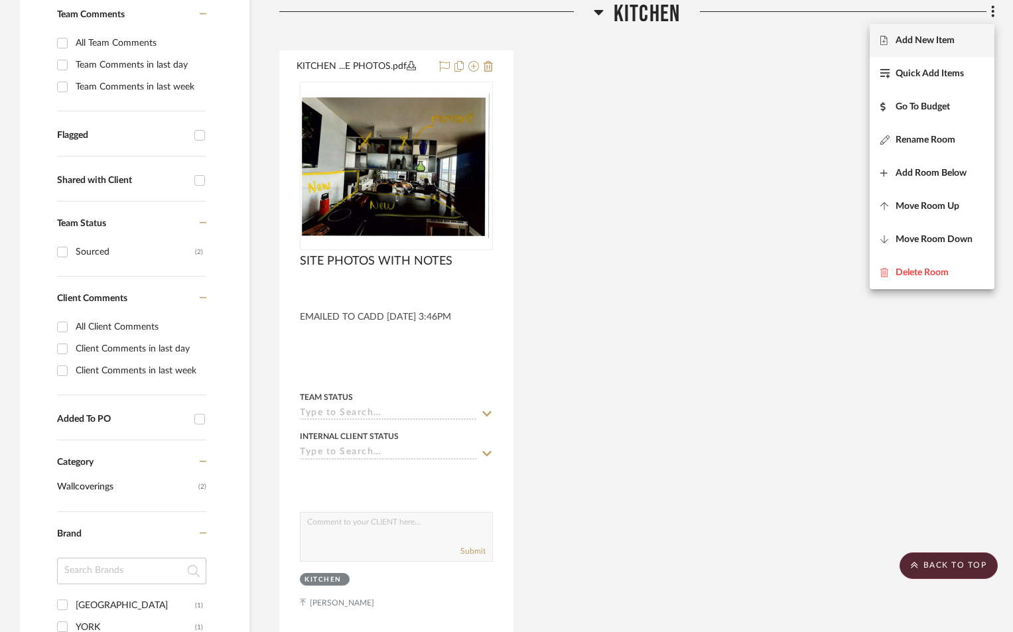
click at [905, 42] on span "Add New Item" at bounding box center [924, 40] width 59 height 11
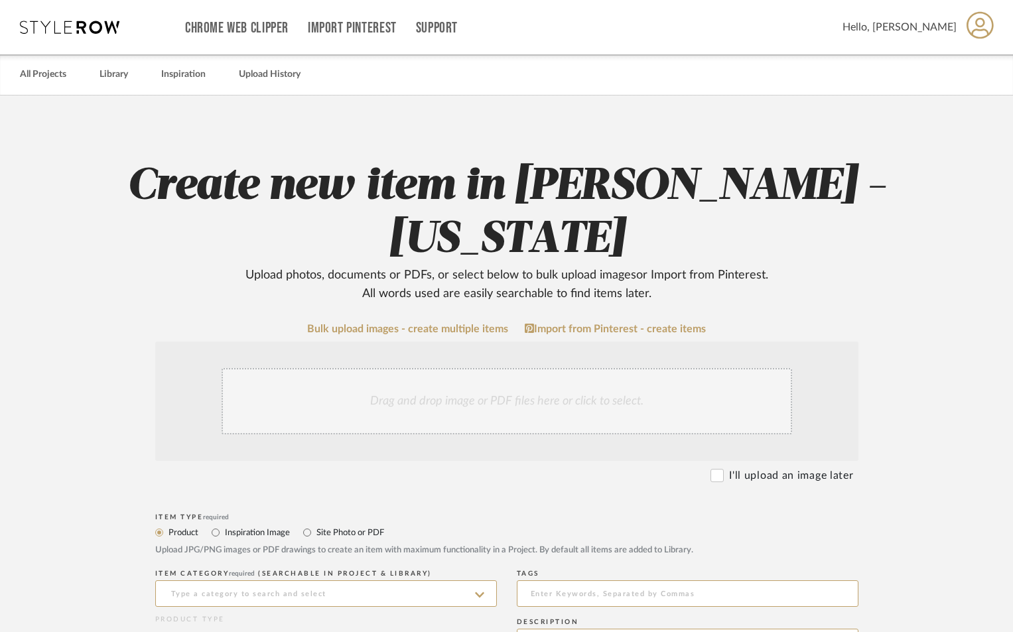
click at [477, 420] on div "Drag and drop image or PDF files here or click to select." at bounding box center [506, 401] width 570 height 66
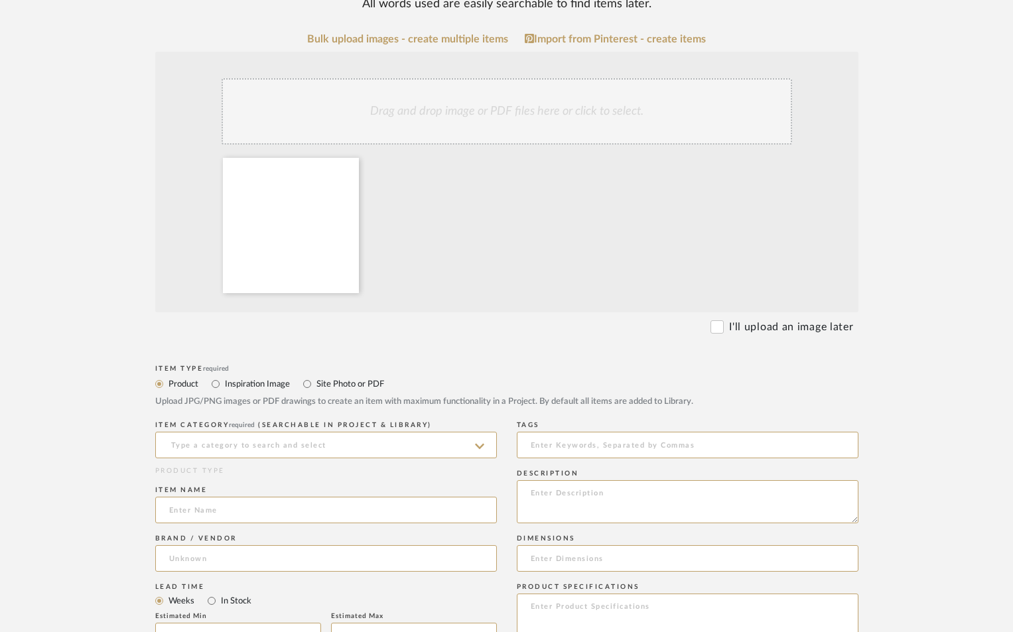
scroll to position [310, 0]
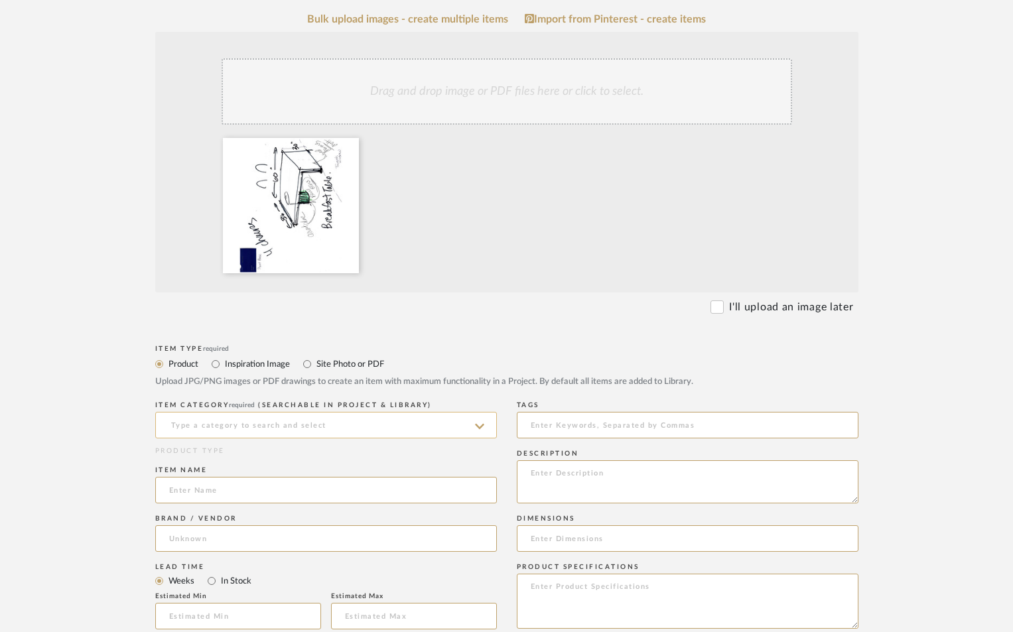
click at [304, 428] on input at bounding box center [326, 425] width 342 height 27
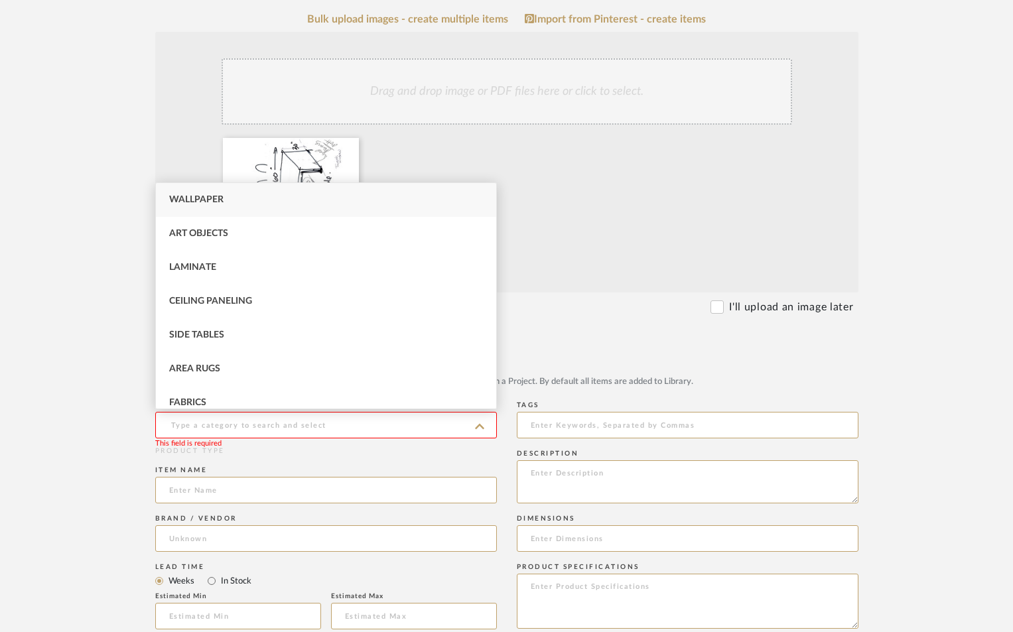
drag, startPoint x: 617, startPoint y: 397, endPoint x: 538, endPoint y: 397, distance: 78.9
click at [617, 397] on div "Item Type required Product Inspiration Image Site Photo or PDF Upload JPG/PNG i…" at bounding box center [506, 370] width 703 height 56
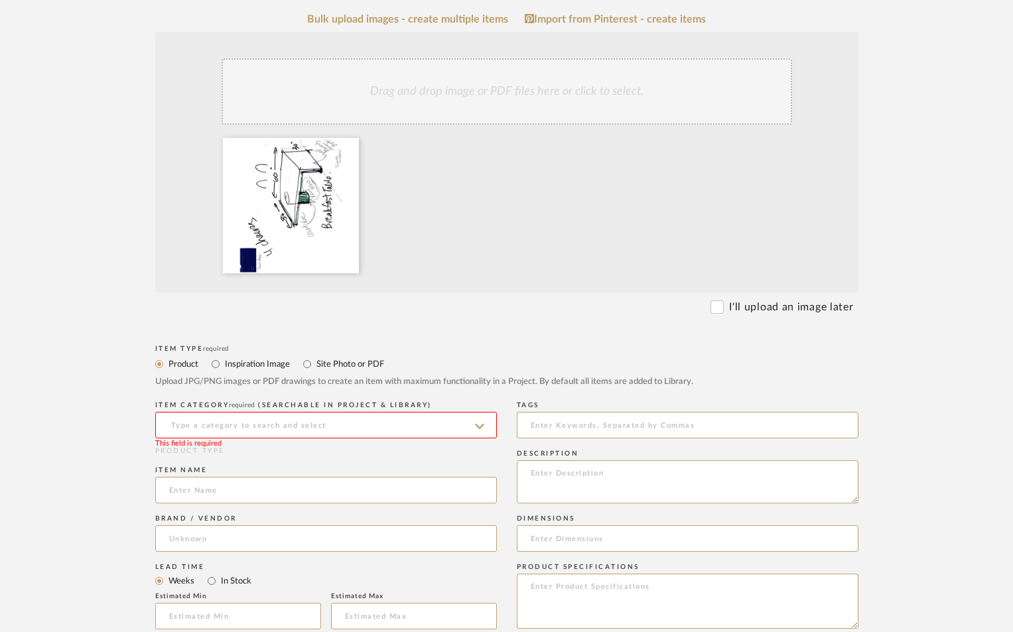
click at [316, 364] on label "Site Photo or PDF" at bounding box center [349, 364] width 69 height 15
click at [315, 364] on input "Site Photo or PDF" at bounding box center [307, 364] width 16 height 16
radio input "true"
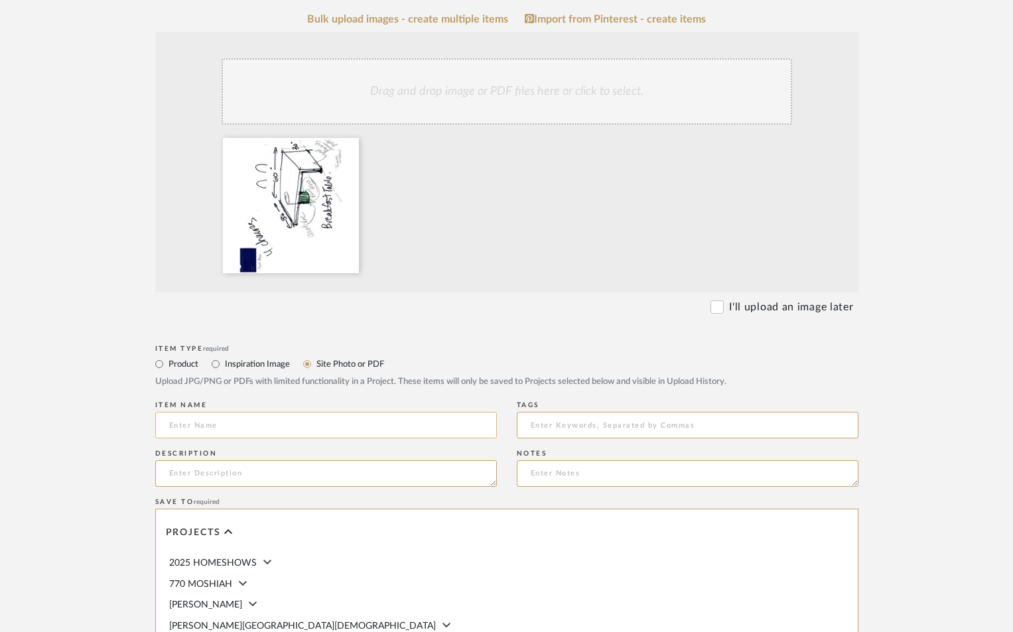
click at [320, 422] on input at bounding box center [326, 425] width 342 height 27
type input "KITCHEN BREAKFAST TABLE"
drag, startPoint x: 308, startPoint y: 479, endPoint x: 677, endPoint y: 412, distance: 374.9
click at [309, 479] on textarea at bounding box center [326, 473] width 342 height 27
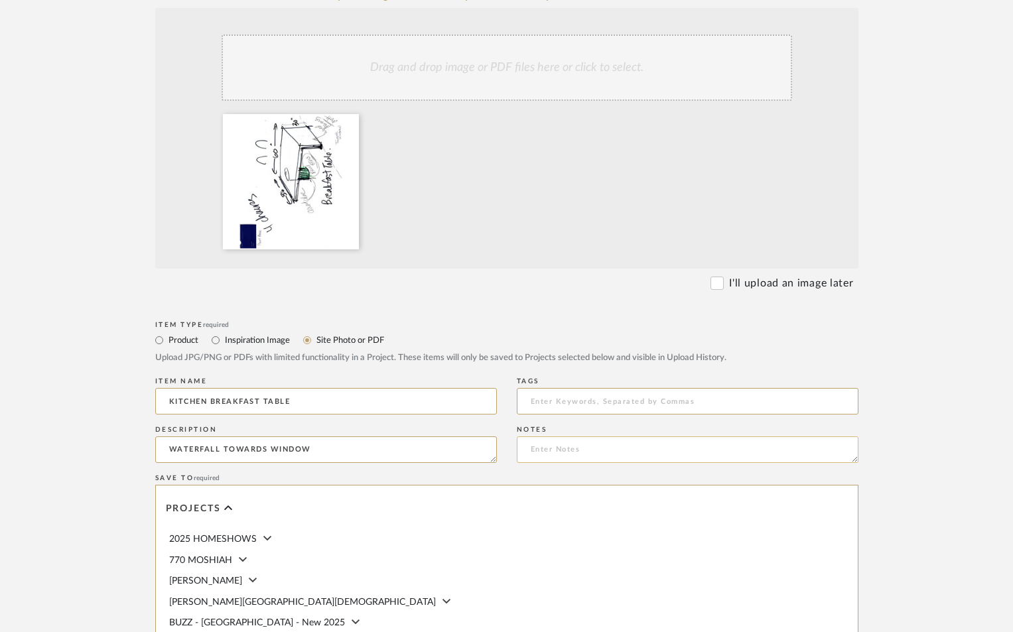
scroll to position [353, 0]
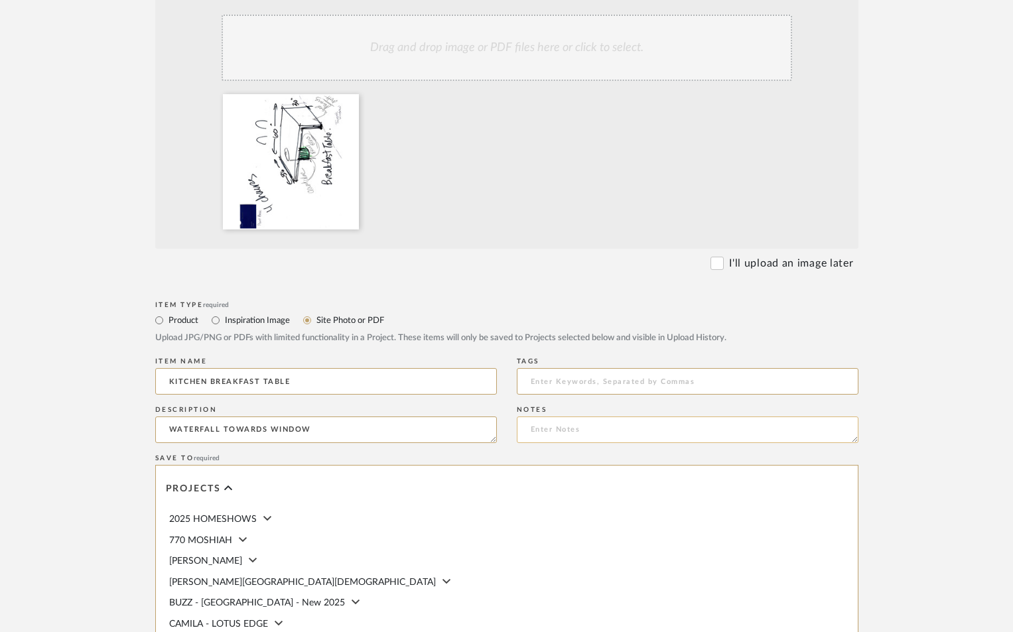
type textarea "WATERFALL TOWARDS WINDOW"
click at [591, 424] on textarea at bounding box center [688, 429] width 342 height 27
click at [678, 436] on textarea "SCANNED TO CADD 9-4-25" at bounding box center [688, 429] width 342 height 27
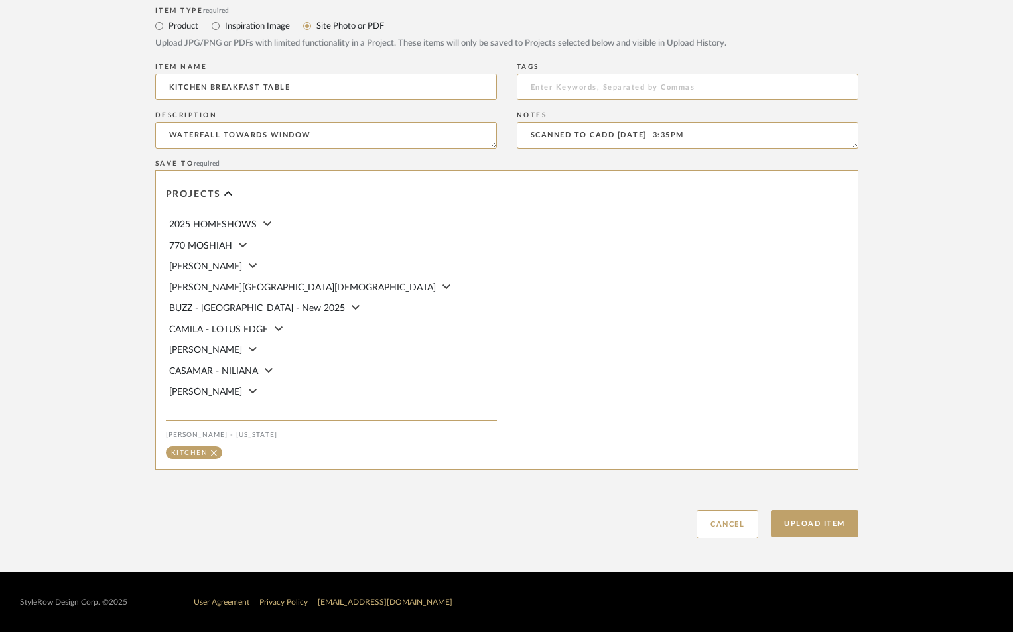
scroll to position [649, 0]
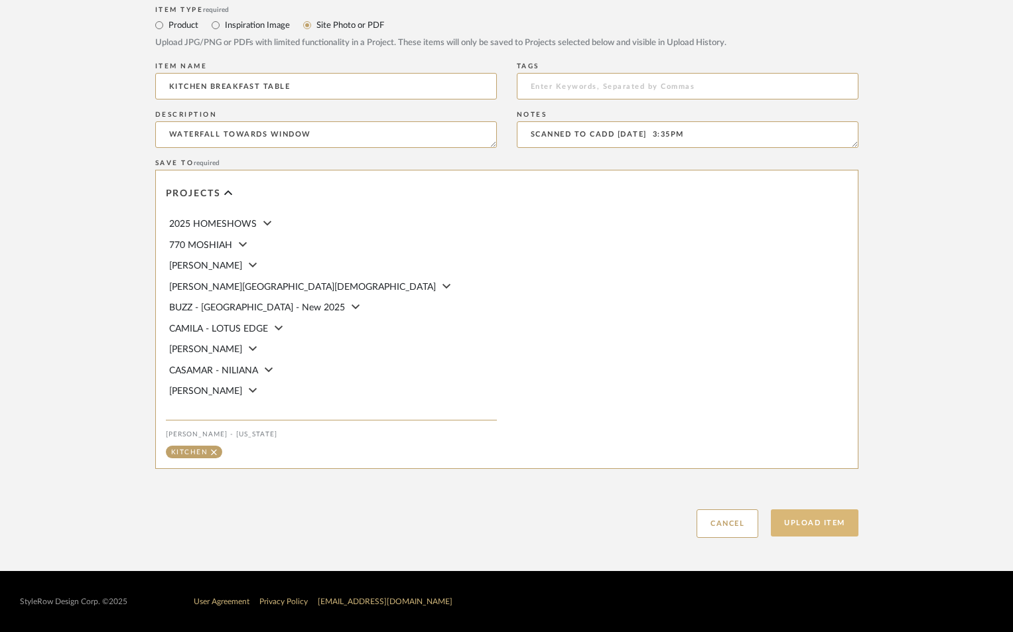
type textarea "SCANNED TO CADD 9-4-25 3:35PM"
click at [803, 524] on button "Upload Item" at bounding box center [815, 522] width 88 height 27
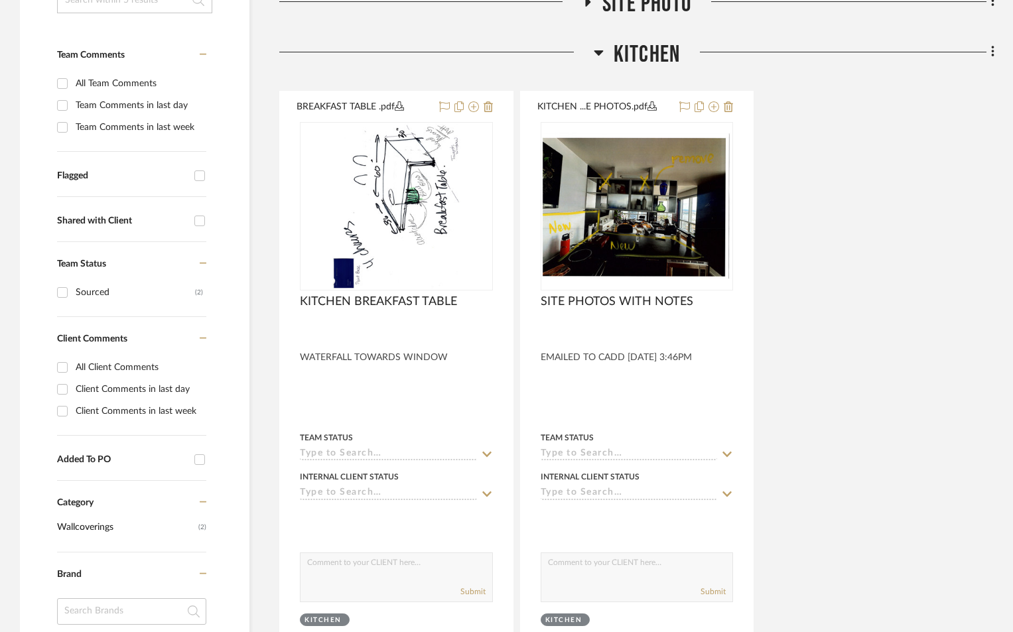
scroll to position [396, 0]
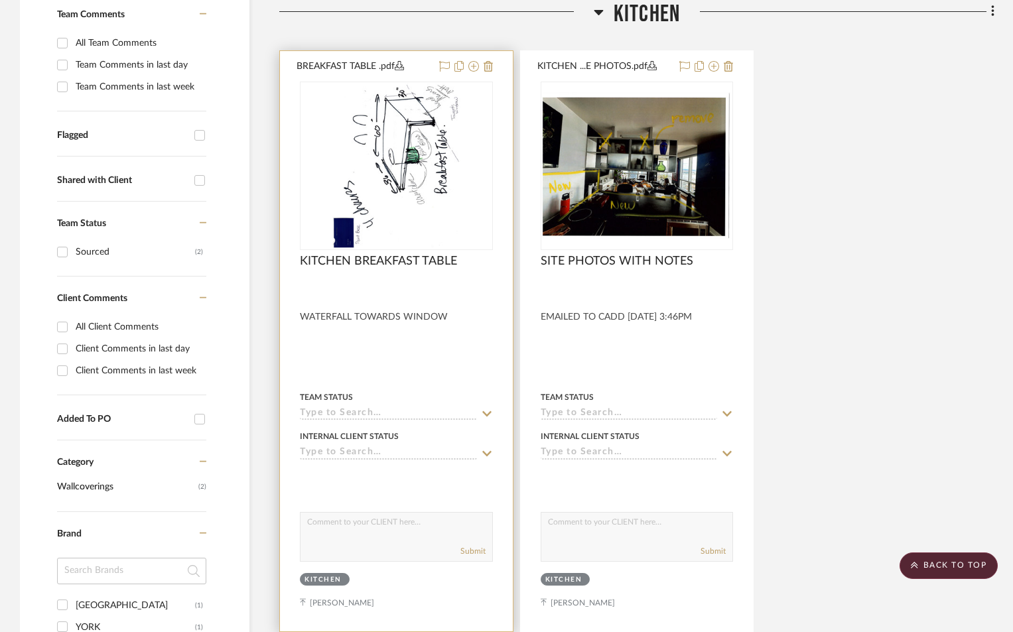
click at [414, 286] on div at bounding box center [396, 289] width 193 height 12
click at [402, 178] on img "0" at bounding box center [396, 166] width 128 height 166
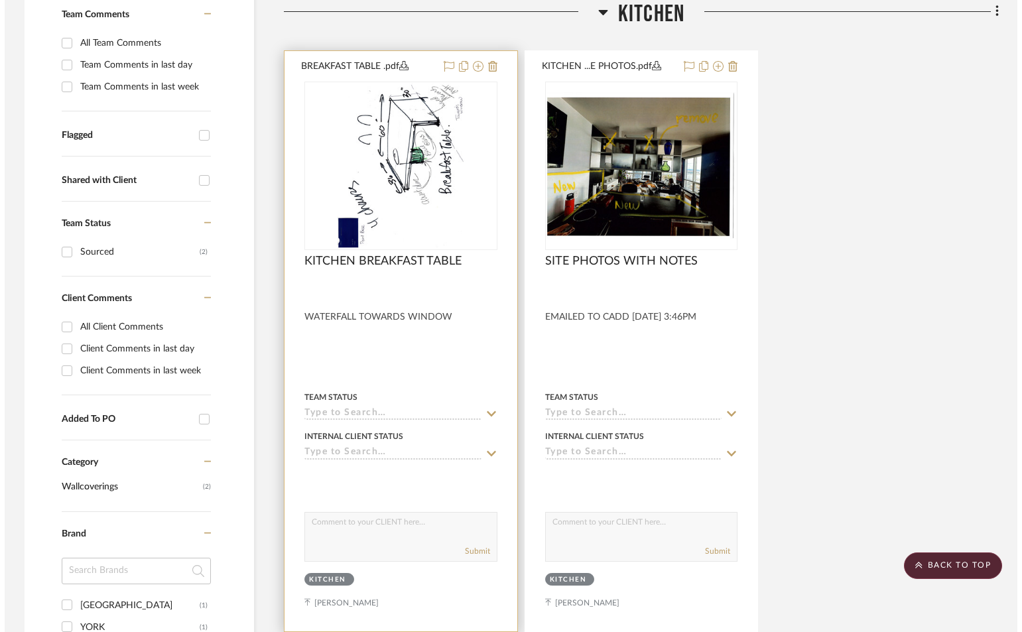
scroll to position [0, 0]
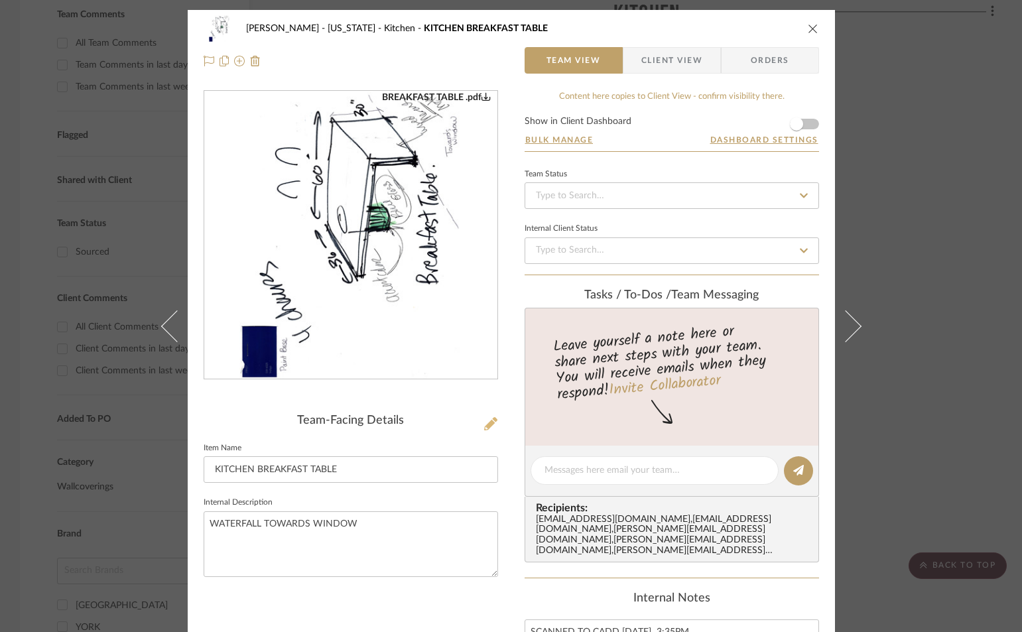
click at [484, 427] on icon at bounding box center [490, 423] width 13 height 13
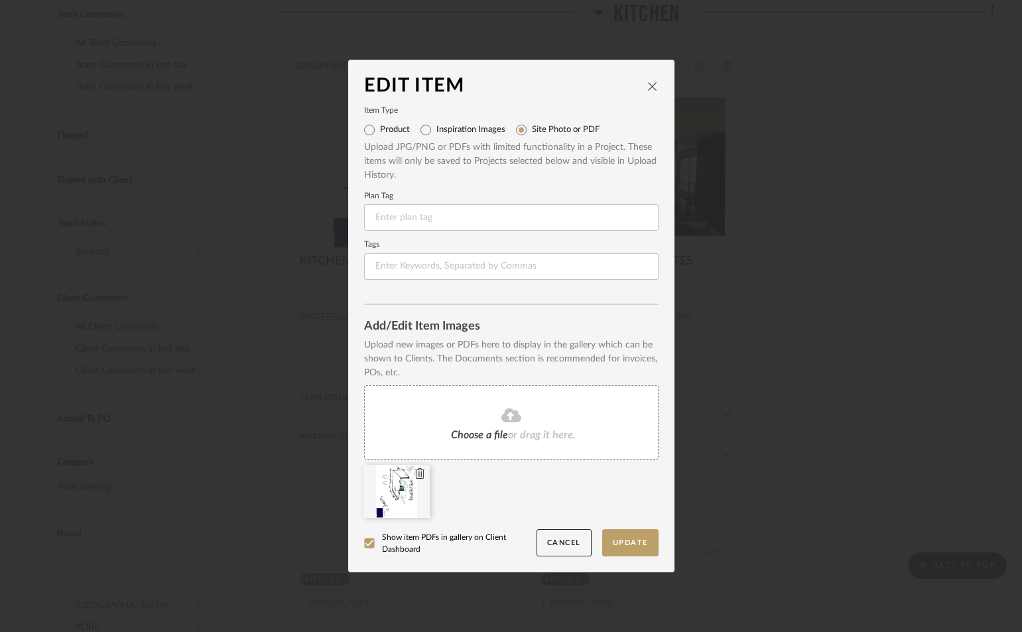
click at [415, 472] on icon at bounding box center [419, 473] width 9 height 11
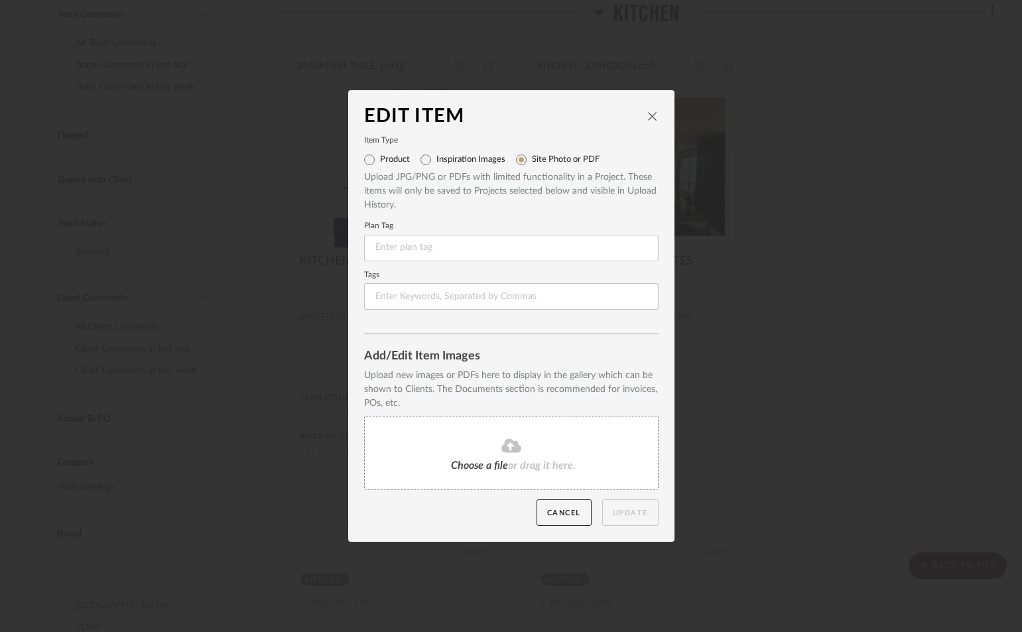
click at [464, 446] on fa-icon at bounding box center [511, 446] width 121 height 17
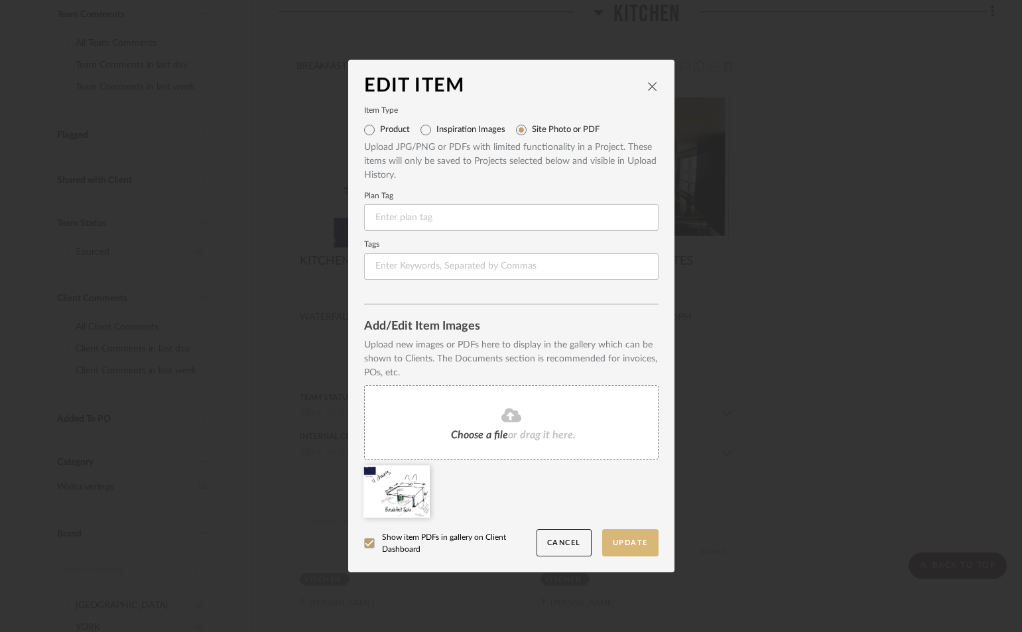
click at [629, 541] on button "Update" at bounding box center [630, 542] width 56 height 27
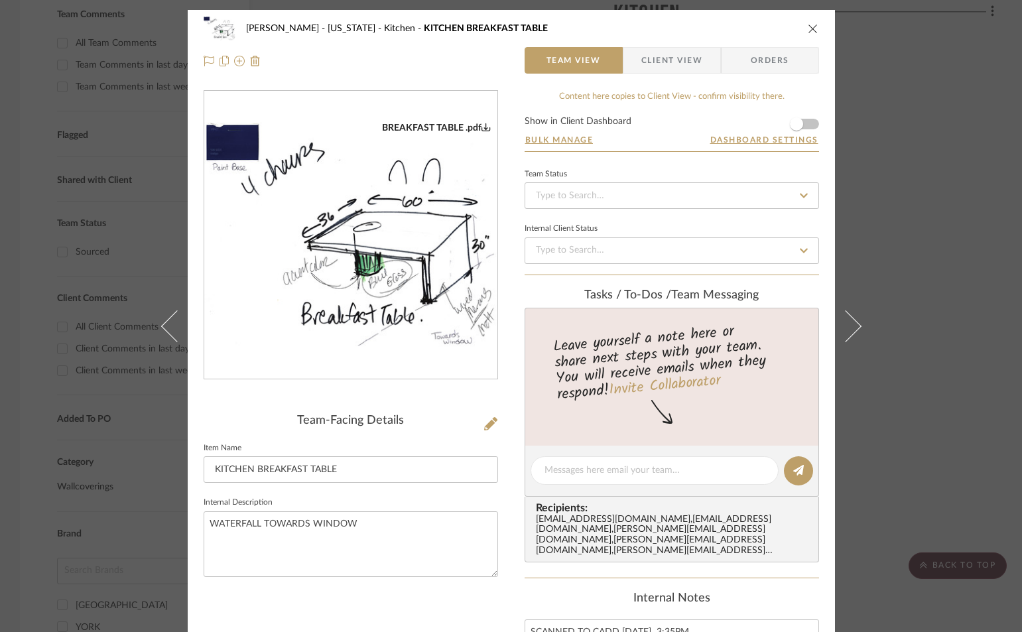
click at [809, 28] on icon "close" at bounding box center [813, 28] width 11 height 11
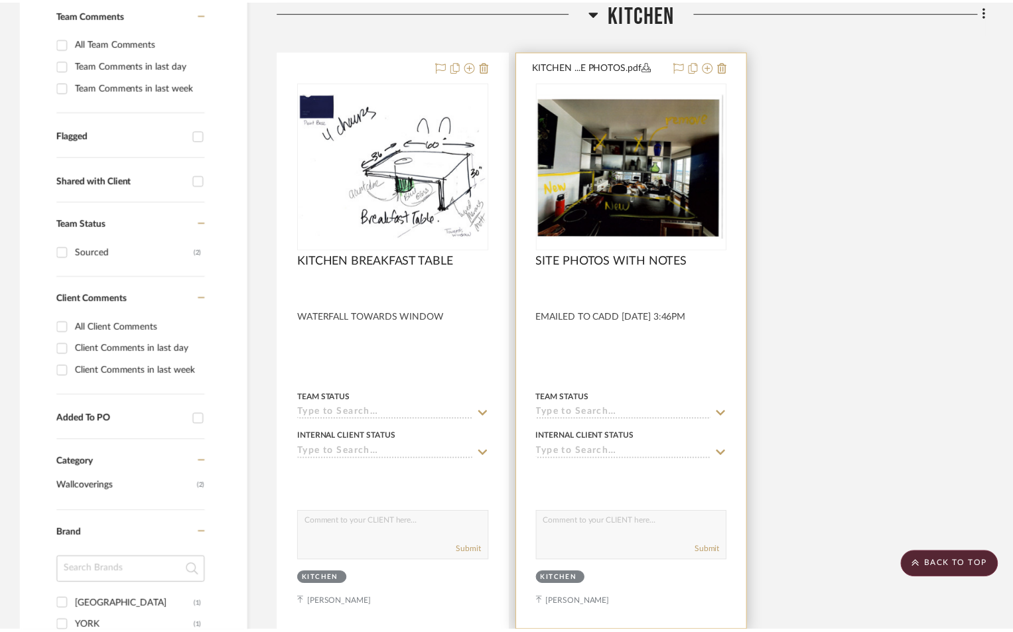
scroll to position [396, 0]
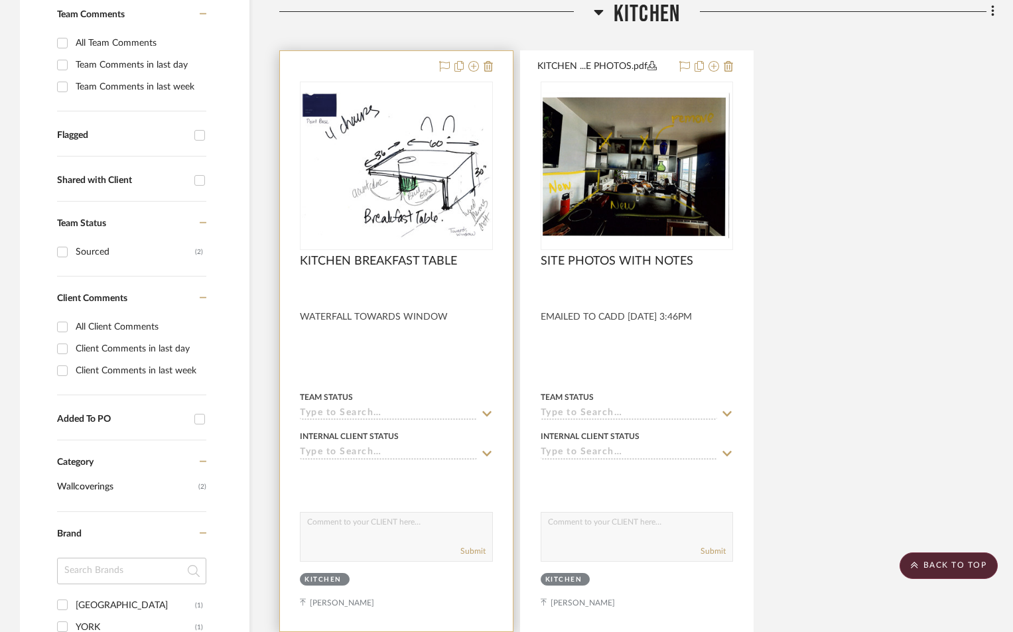
click at [382, 370] on div at bounding box center [396, 341] width 233 height 580
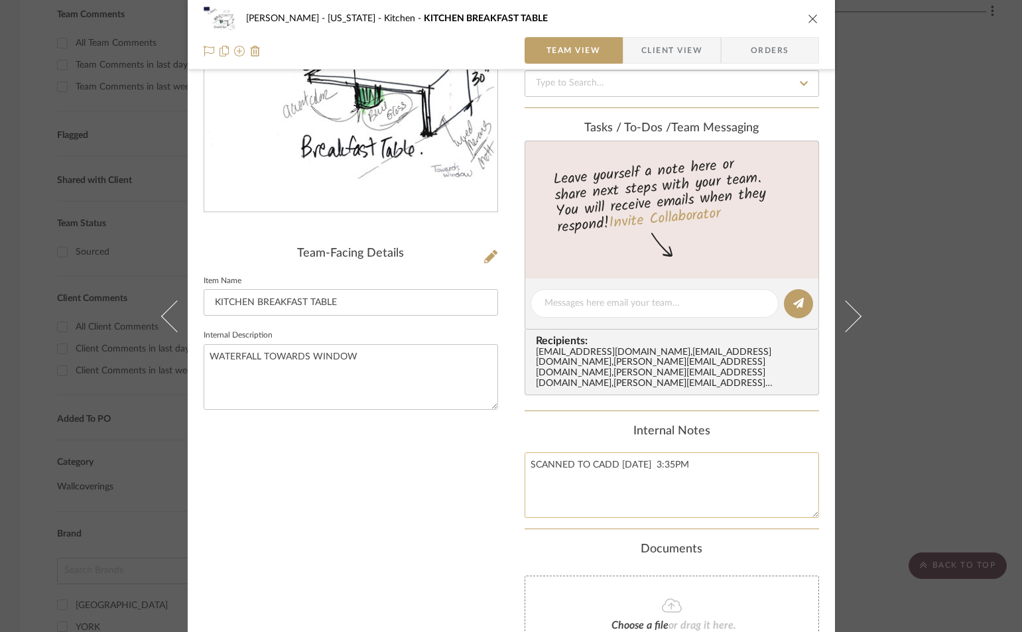
scroll to position [177, 0]
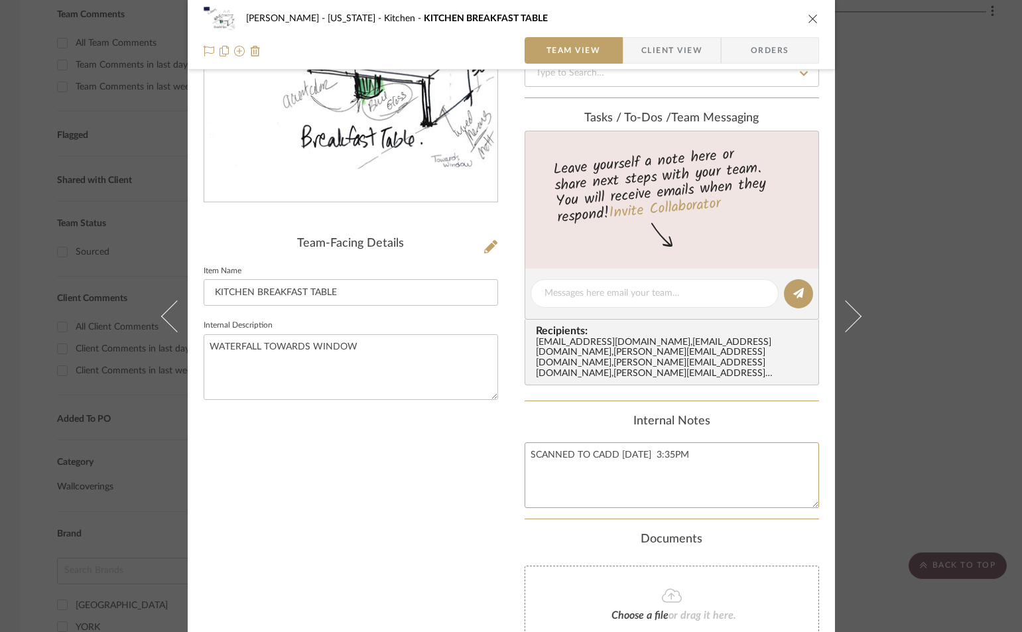
drag, startPoint x: 701, startPoint y: 440, endPoint x: 490, endPoint y: 437, distance: 210.9
click at [490, 437] on div "GUPTA, ANMOL - NEW YORK Kitchen KITCHEN BREAKFAST TABLE Team View Client View O…" at bounding box center [511, 311] width 647 height 956
click at [364, 344] on textarea "WATERFALL TOWARDS WINDOW" at bounding box center [351, 367] width 294 height 66
click at [363, 345] on textarea "WATERFALL TOWARDS WINDOW" at bounding box center [351, 367] width 294 height 66
paste textarea "SCANNED TO CADD 9-4-25 3:35PM"
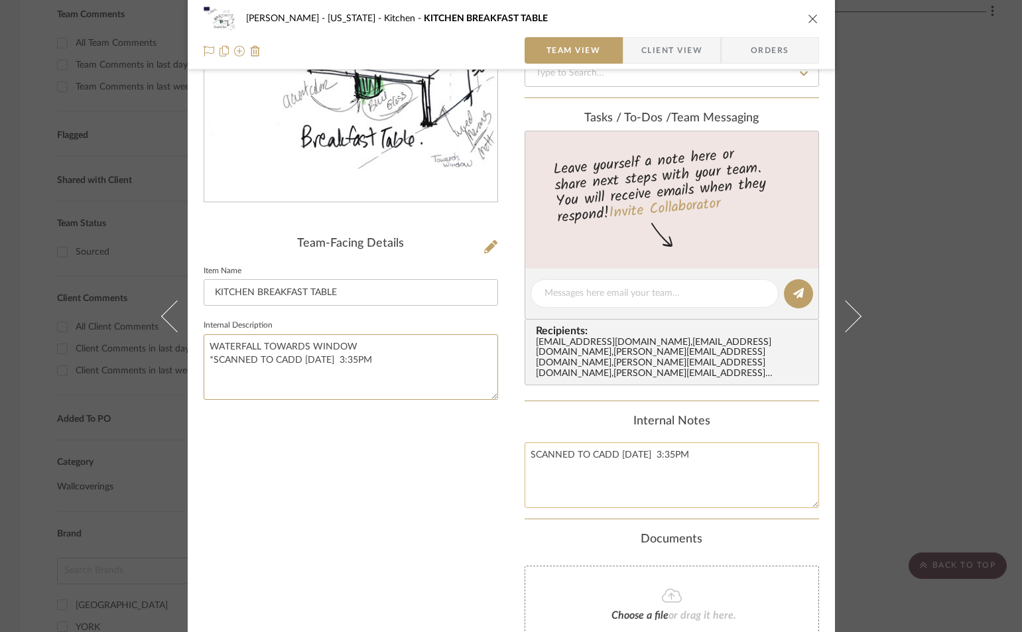
type textarea "WATERFALL TOWARDS WINDOW *SCANNED TO CADD 9-4-25 3:35PM"
click at [635, 472] on textarea "SCANNED TO CADD 9-4-25 3:35PM" at bounding box center [672, 475] width 294 height 66
click at [808, 15] on icon "close" at bounding box center [813, 18] width 11 height 11
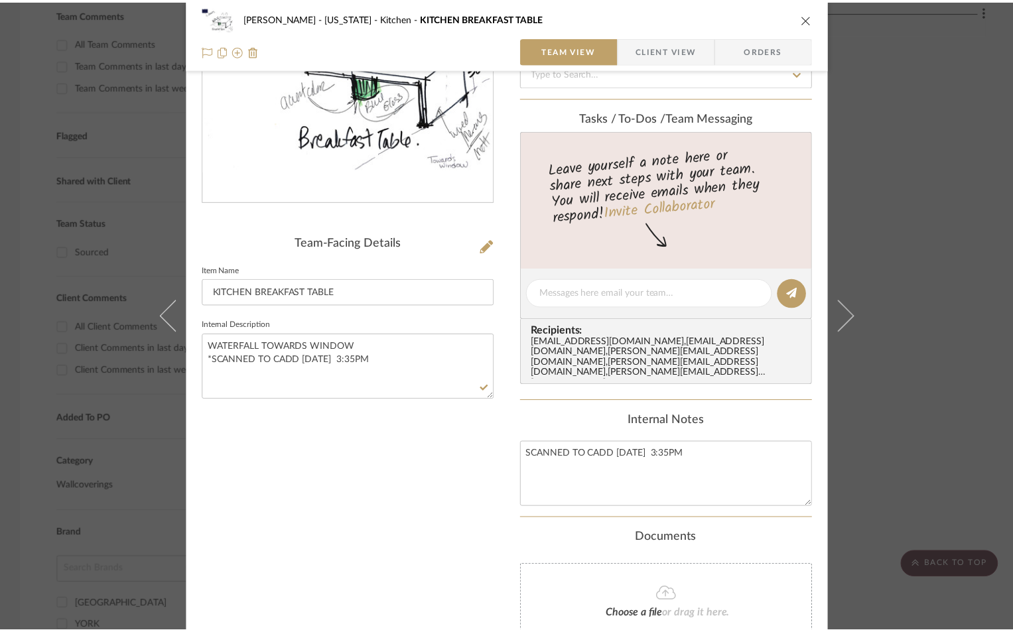
scroll to position [396, 0]
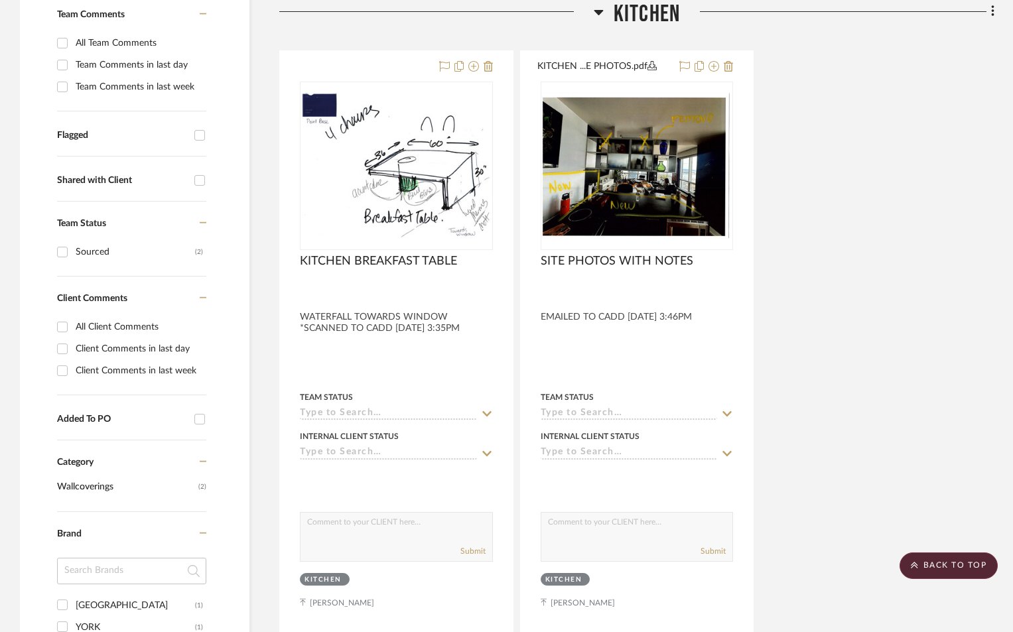
click at [897, 361] on div "KITCHEN BREAKFAST TABLE By Unknown WATERFALL TOWARDS WINDOW *SCANNED TO CADD 9-…" at bounding box center [636, 341] width 715 height 582
drag, startPoint x: 897, startPoint y: 419, endPoint x: 901, endPoint y: 397, distance: 22.8
click at [897, 417] on div "KITCHEN BREAKFAST TABLE By Unknown WATERFALL TOWARDS WINDOW *SCANNED TO CADD 9-…" at bounding box center [636, 341] width 715 height 582
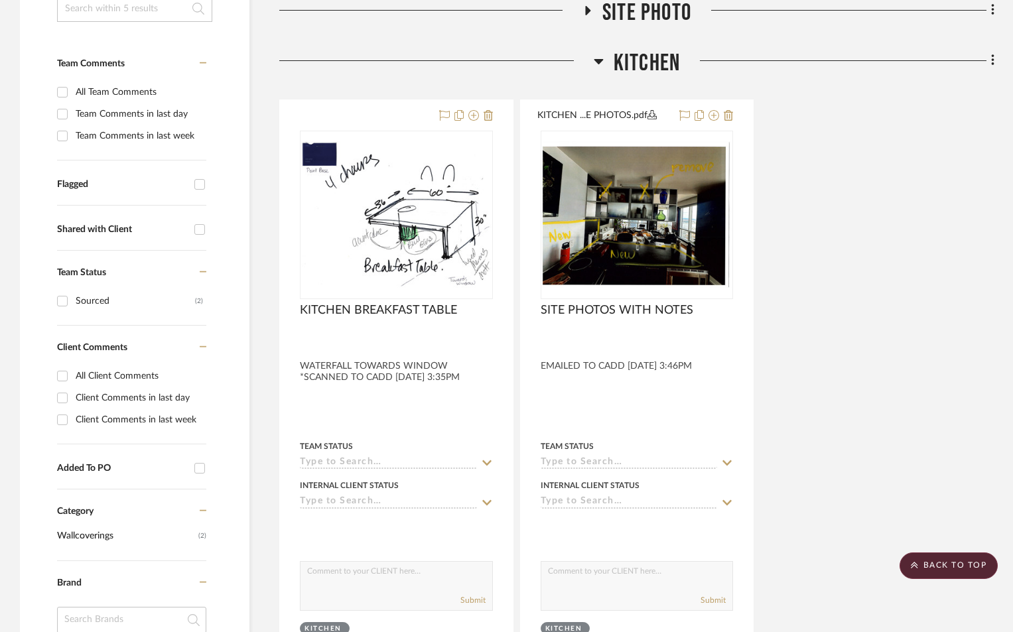
scroll to position [351, 0]
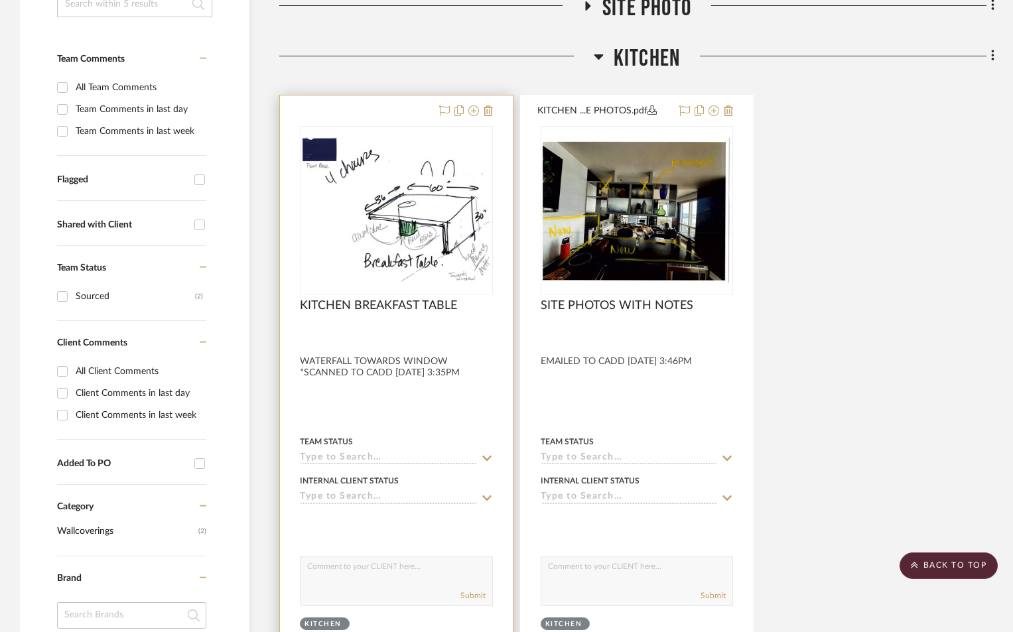
click at [389, 456] on input at bounding box center [388, 458] width 177 height 13
type input "SOU"
click at [482, 456] on icon at bounding box center [487, 458] width 12 height 11
type input "9/4/2025"
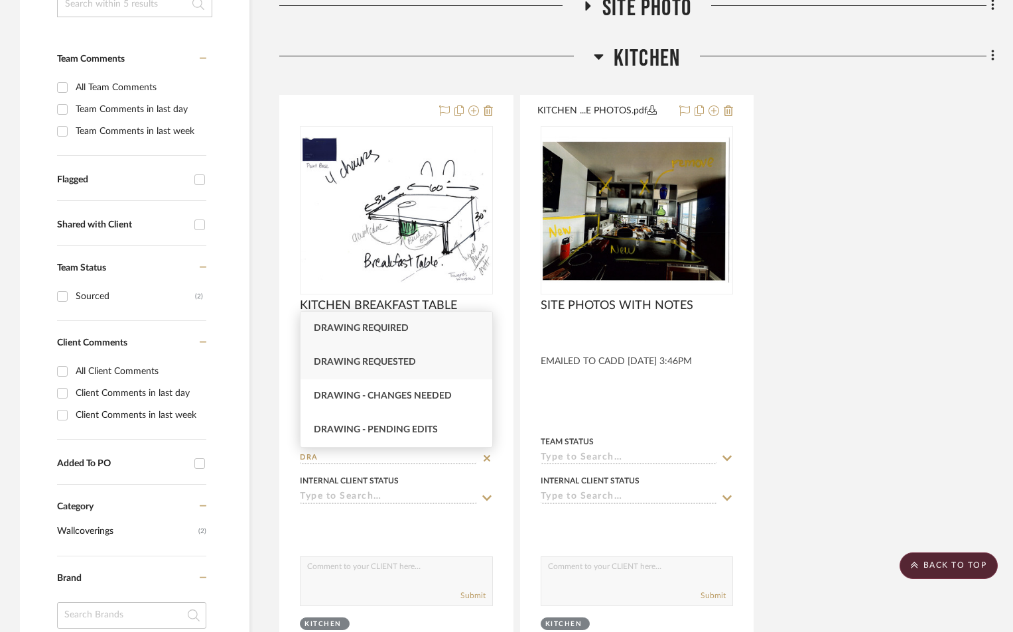
click at [416, 362] on div "Drawing requested" at bounding box center [396, 362] width 192 height 34
type input "Drawing requested"
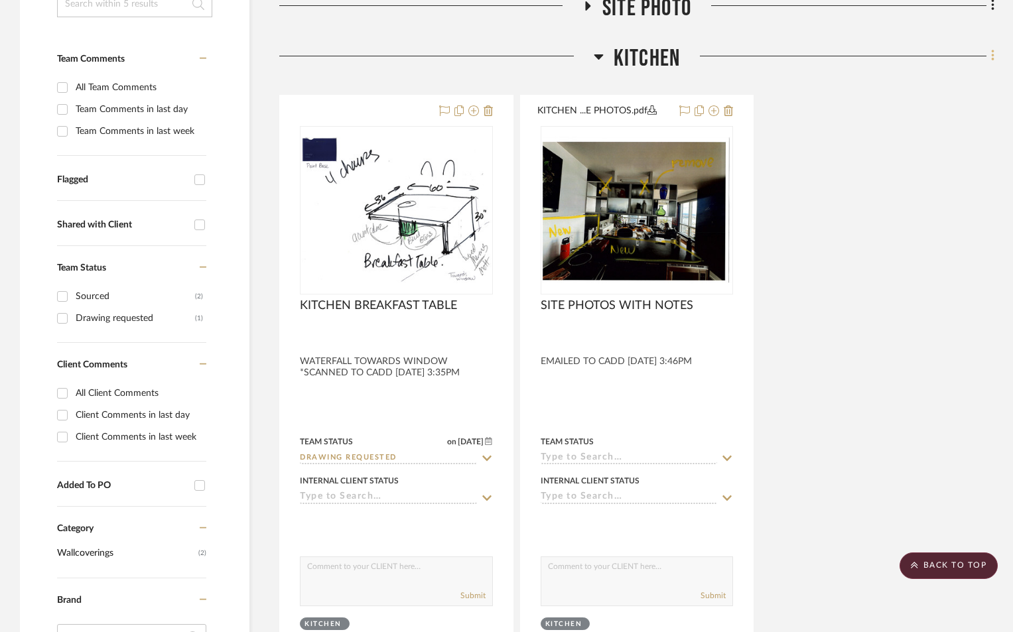
click at [991, 59] on icon at bounding box center [993, 55] width 4 height 15
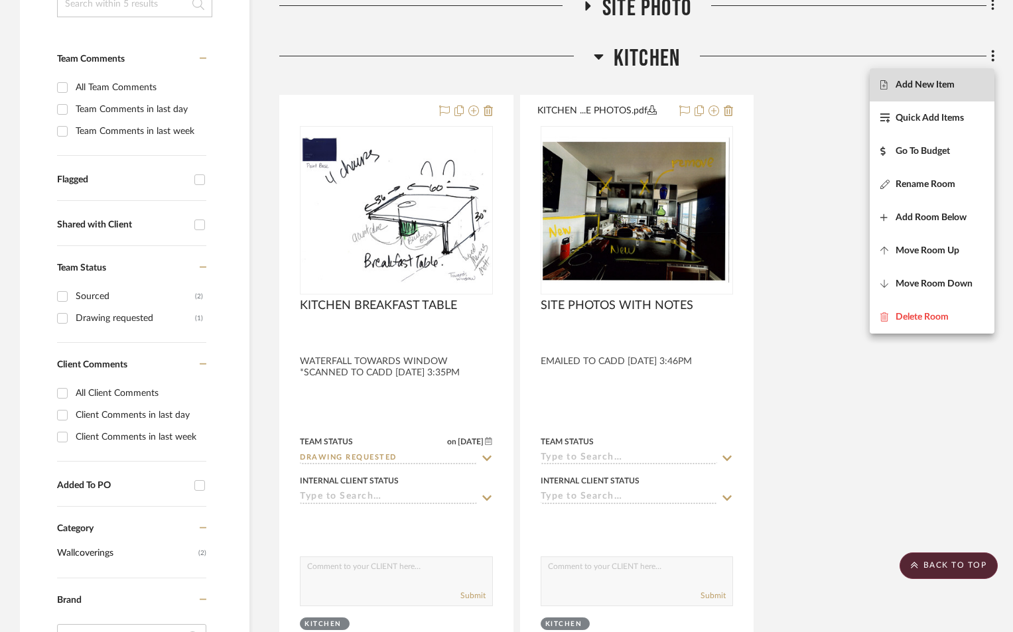
click at [922, 83] on span "Add New Item" at bounding box center [924, 84] width 59 height 11
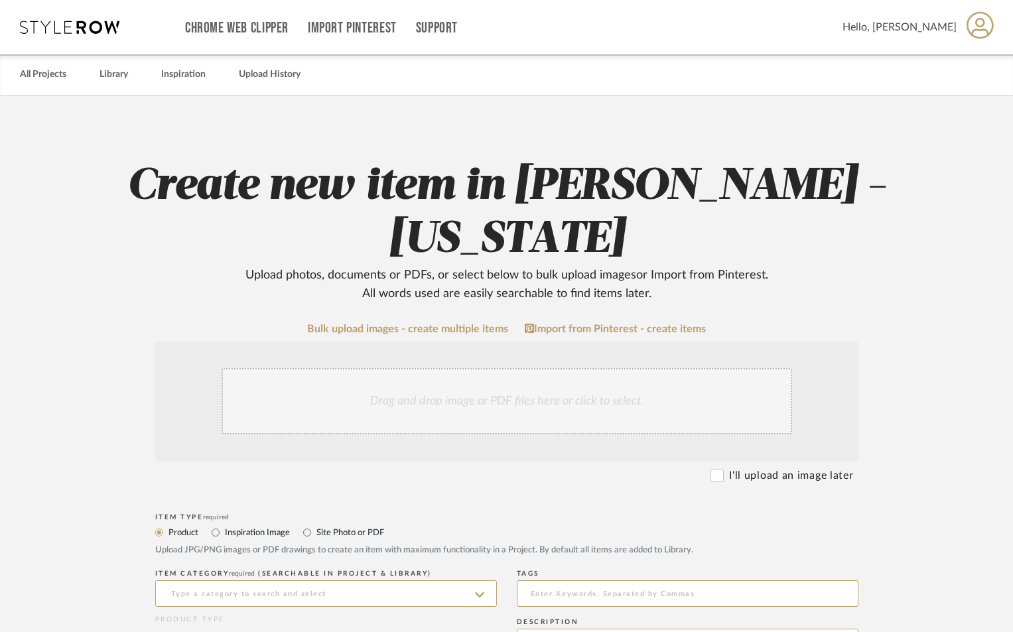
click at [420, 414] on div "Drag and drop image or PDF files here or click to select." at bounding box center [506, 401] width 570 height 66
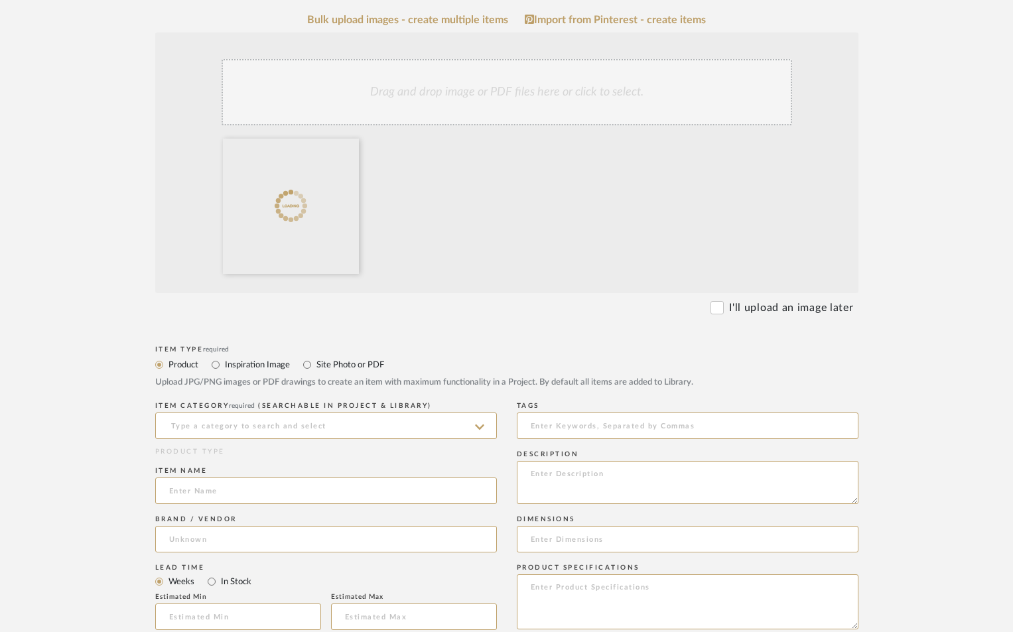
scroll to position [310, 0]
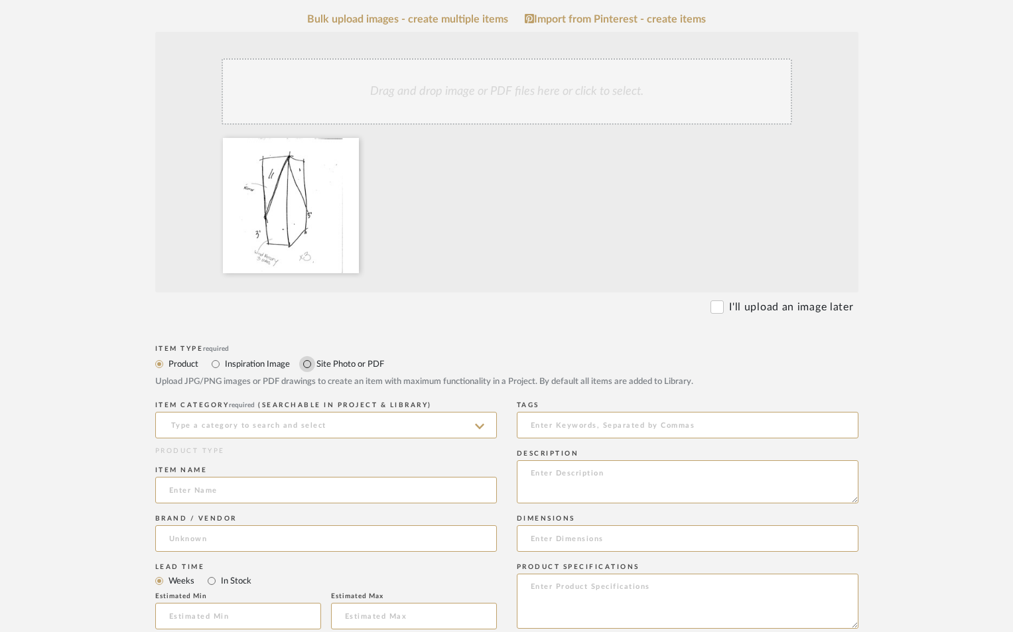
click at [312, 363] on input "Site Photo or PDF" at bounding box center [307, 364] width 16 height 16
radio input "true"
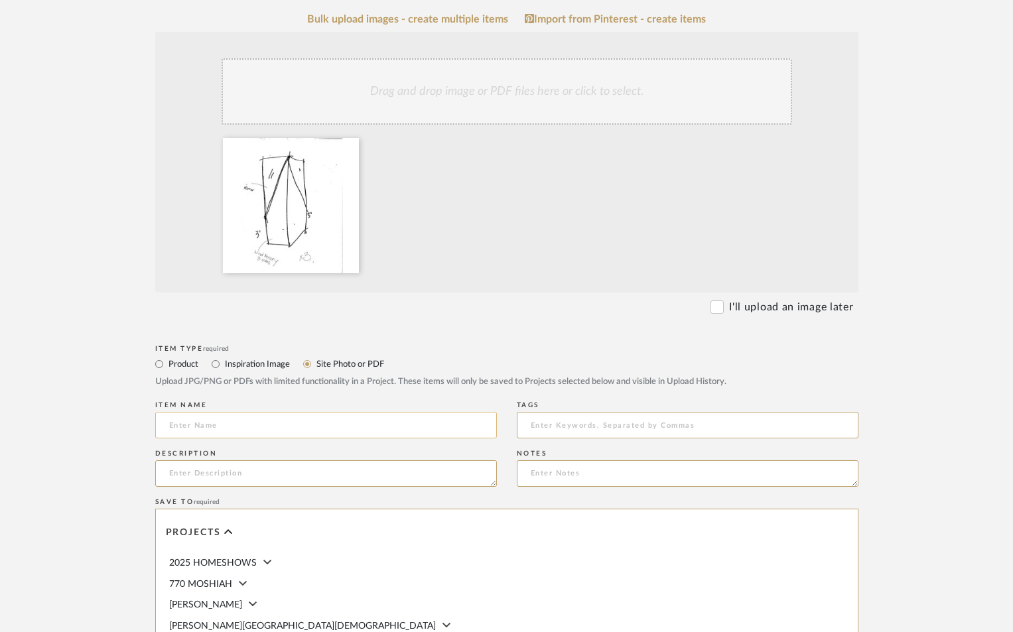
click at [251, 428] on input at bounding box center [326, 425] width 342 height 27
type input "X3 COLUMNS WITH WIRED AND MIRROR"
click at [304, 461] on textarea at bounding box center [326, 473] width 342 height 27
click at [327, 475] on textarea "* EMAILED TO CADD 9-4-25" at bounding box center [326, 473] width 342 height 27
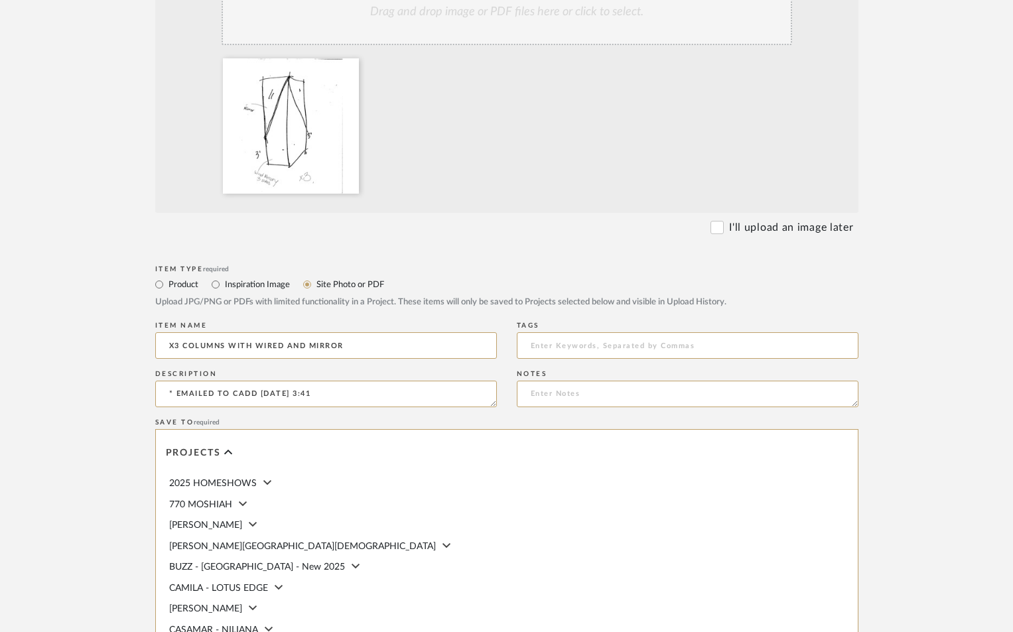
scroll to position [649, 0]
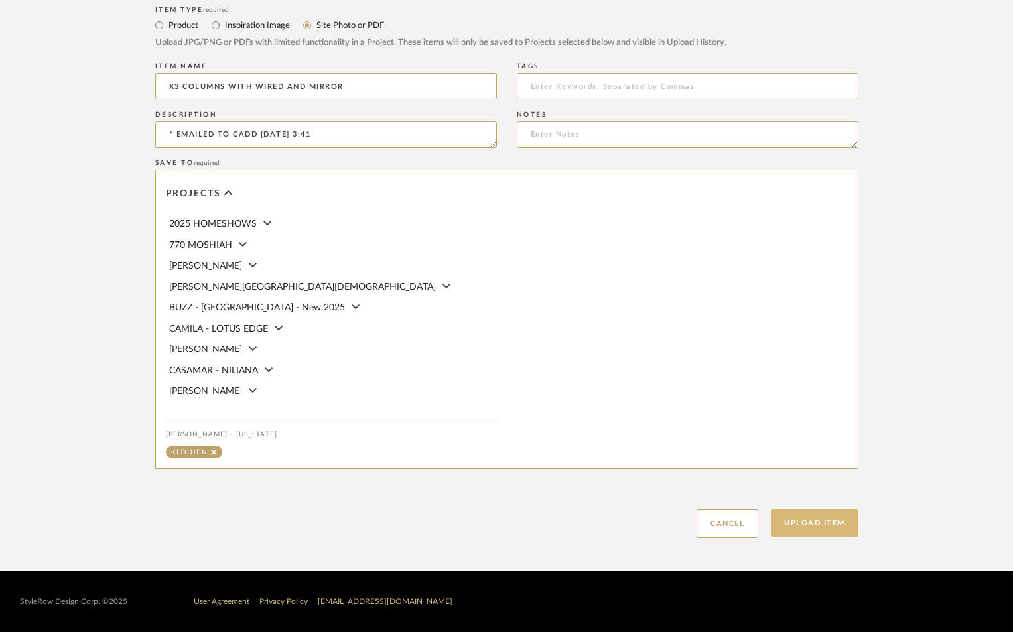
type textarea "* EMAILED TO CADD 9-4-25 @ 3:41"
click at [834, 514] on button "Upload Item" at bounding box center [815, 522] width 88 height 27
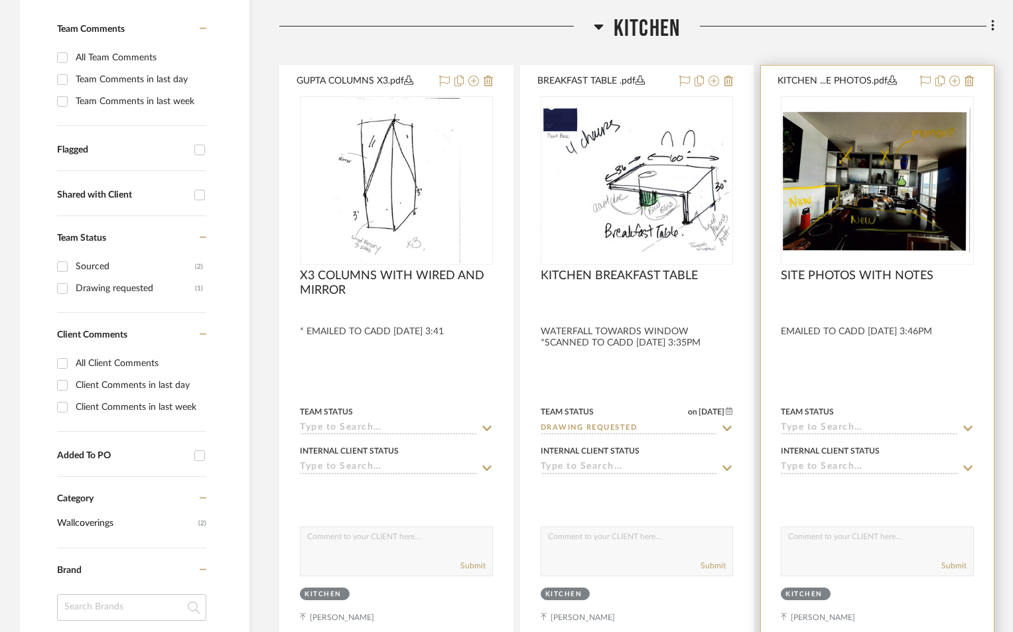
scroll to position [430, 0]
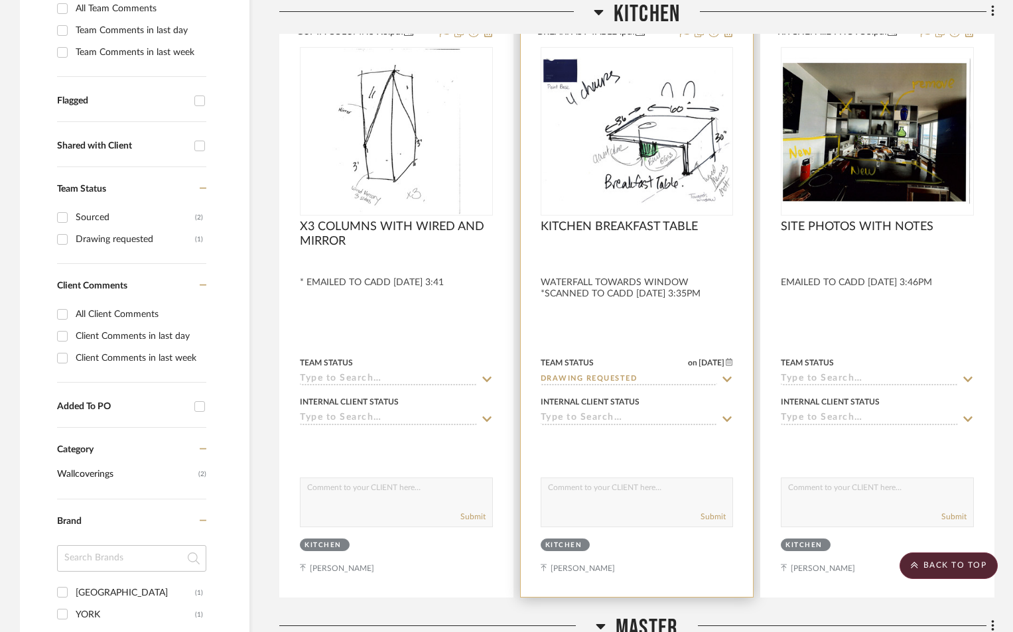
click at [591, 318] on div at bounding box center [637, 307] width 233 height 580
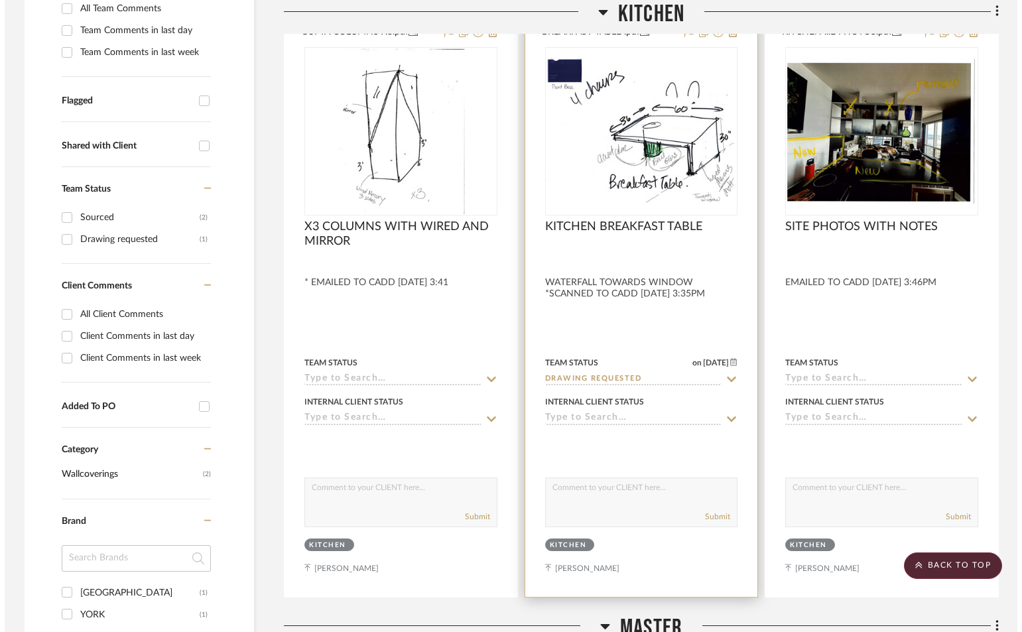
scroll to position [0, 0]
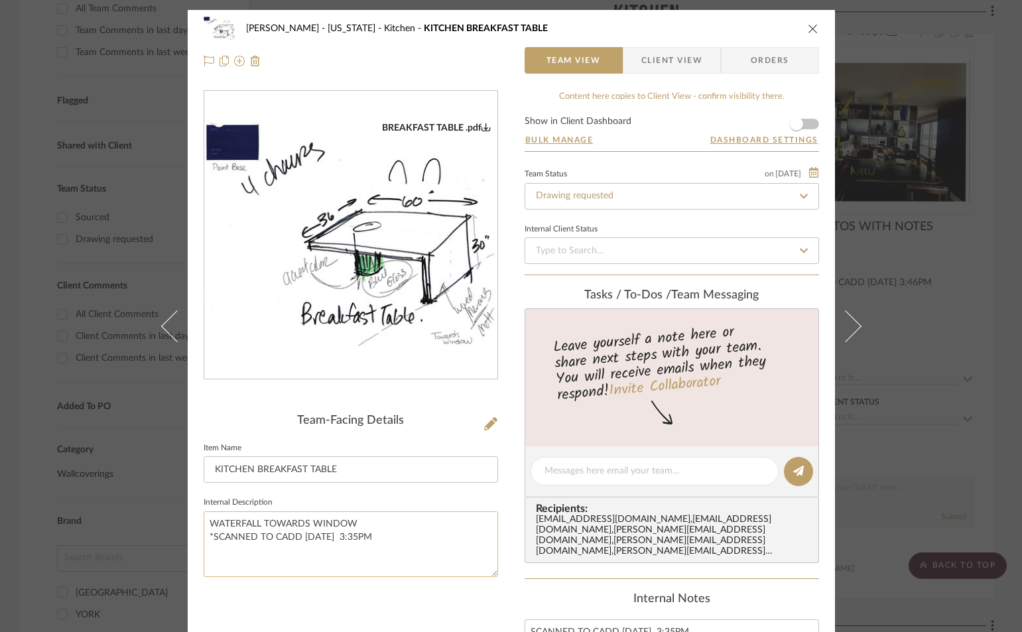
drag, startPoint x: 251, startPoint y: 535, endPoint x: 210, endPoint y: 536, distance: 41.1
click at [210, 536] on textarea "WATERFALL TOWARDS WINDOW *SCANNED TO CADD 9-4-25 3:35PM" at bounding box center [351, 544] width 294 height 66
type textarea "WATERFALL TOWARDS WINDOW *EMAILED TO CADD 9-4-25 3:35PM"
click at [426, 606] on div "BREAKFAST TABLE .pdf Team-Facing Details Item Name KITCHEN BREAKFAST TABLE Inte…" at bounding box center [351, 502] width 294 height 824
click at [810, 32] on icon "close" at bounding box center [813, 28] width 11 height 11
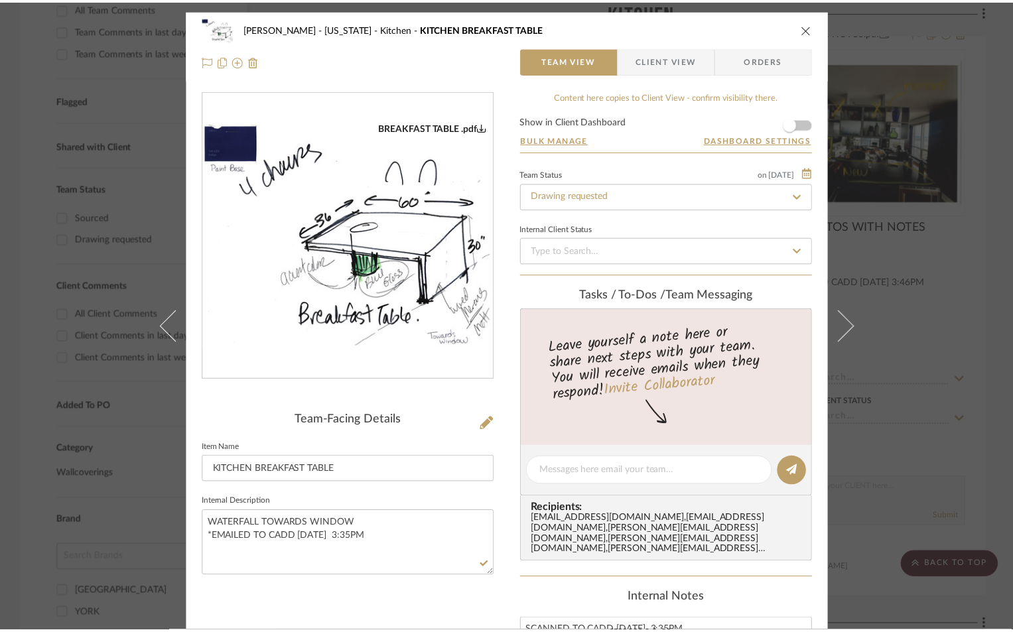
scroll to position [430, 0]
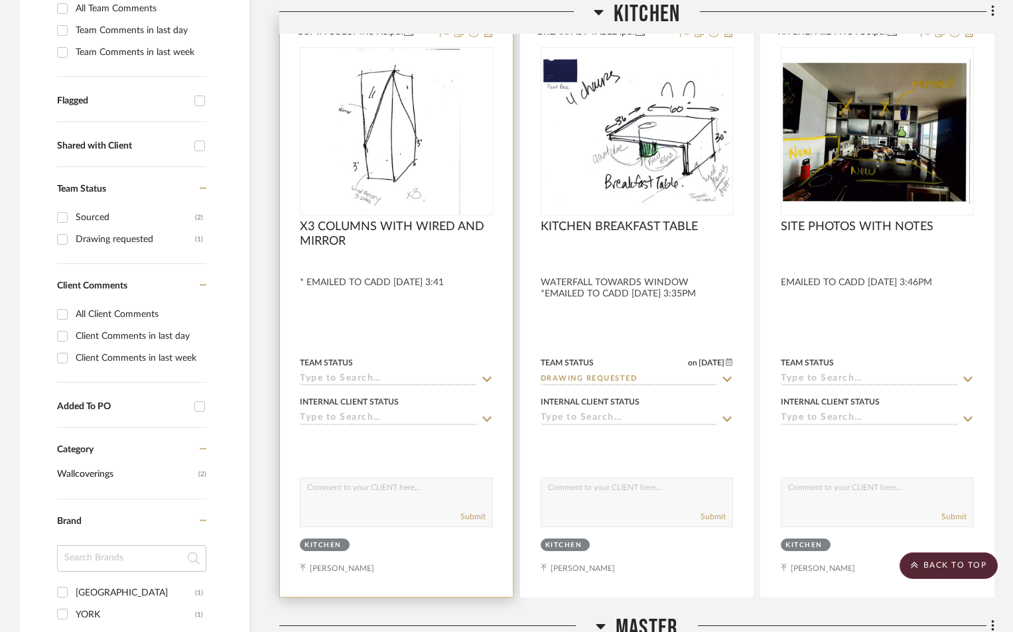
click at [329, 375] on input at bounding box center [388, 379] width 177 height 13
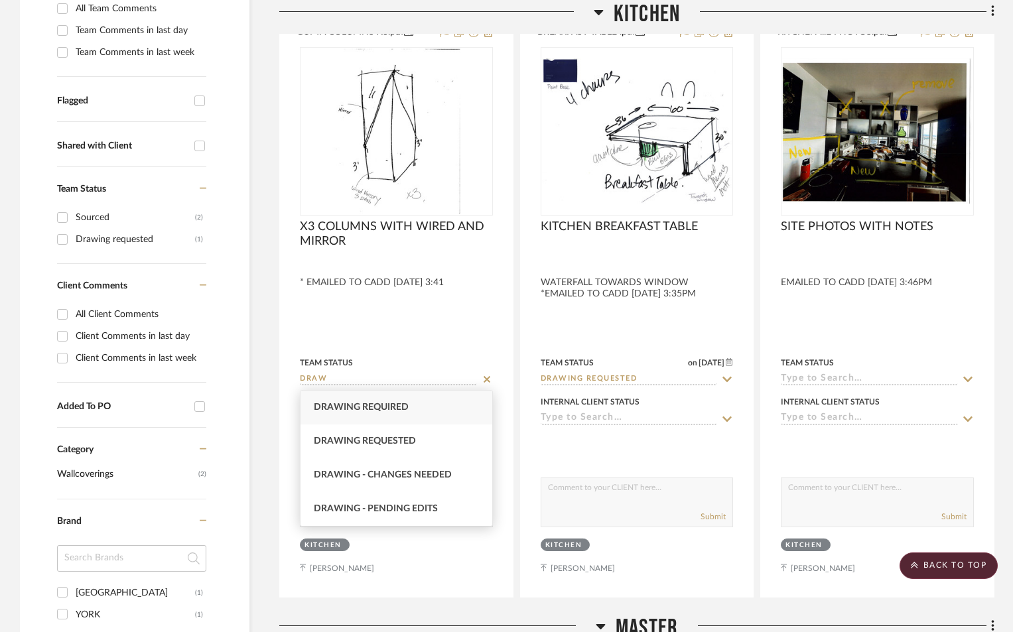
type input "DRAW"
click at [365, 409] on span "Drawing required" at bounding box center [361, 407] width 95 height 9
type input "9/4/2025"
type input "Drawing required"
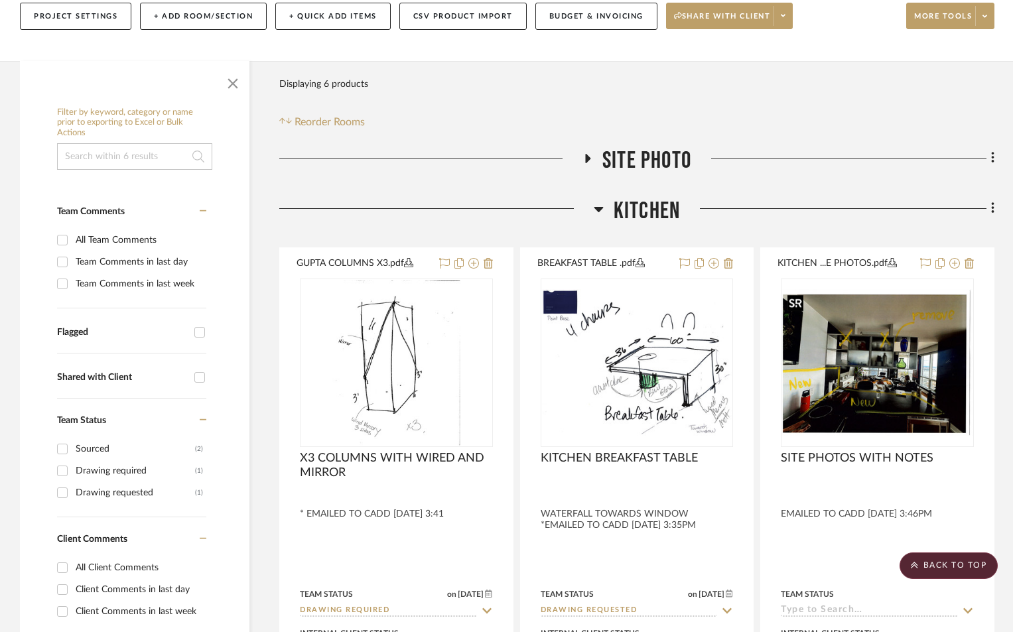
scroll to position [121, 0]
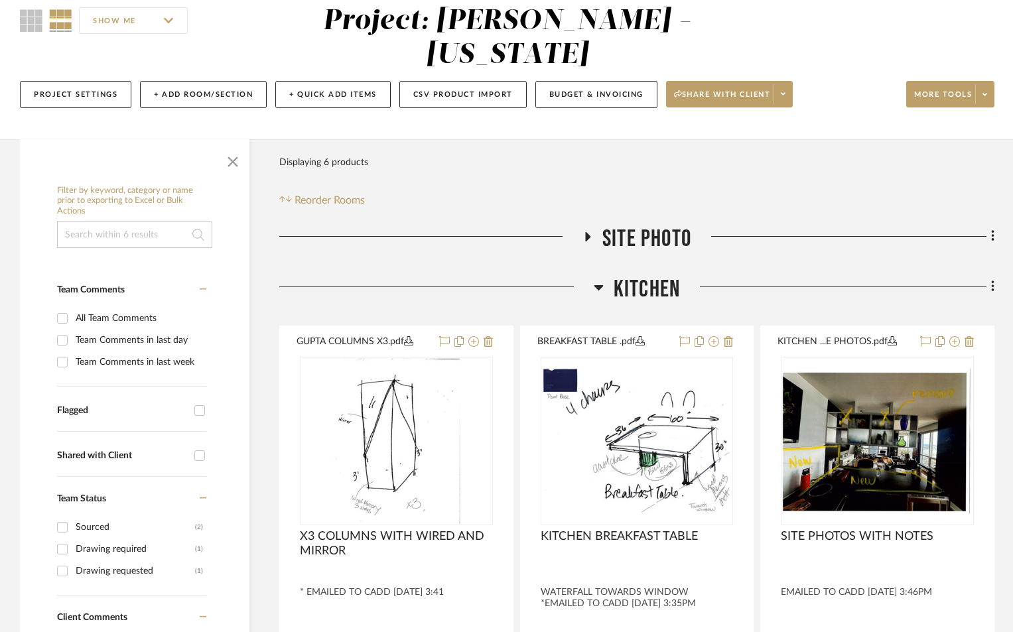
click at [595, 288] on icon at bounding box center [599, 287] width 10 height 16
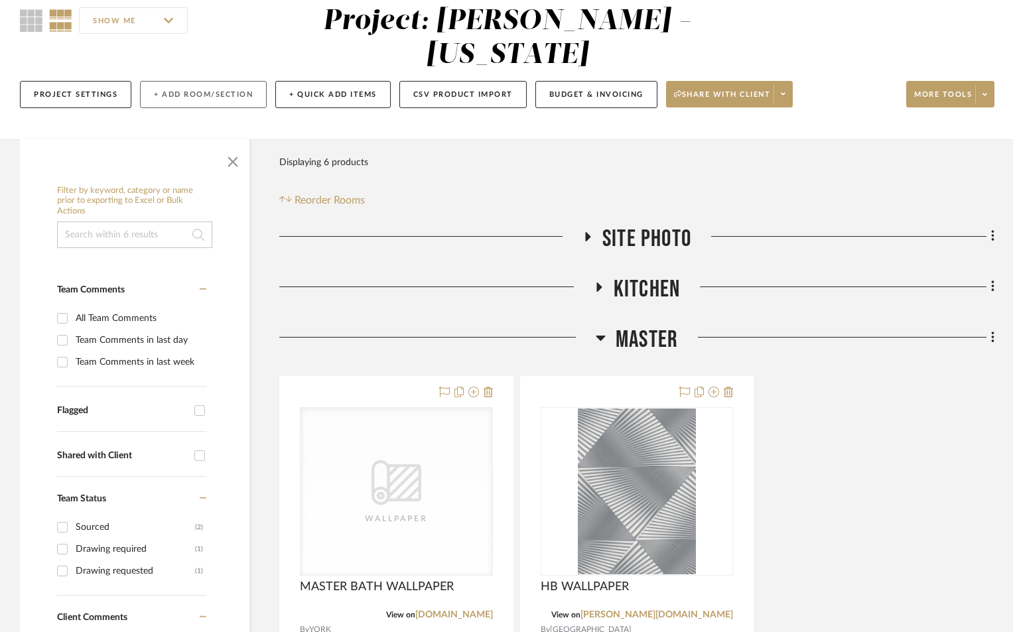
click at [202, 88] on button "+ Add Room/Section" at bounding box center [203, 94] width 127 height 27
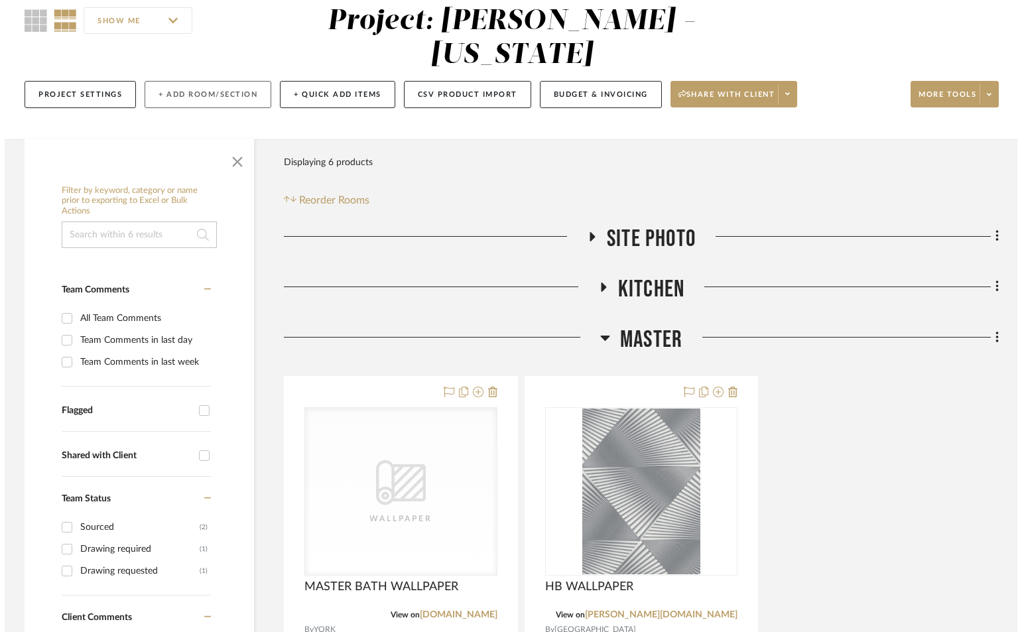
scroll to position [0, 0]
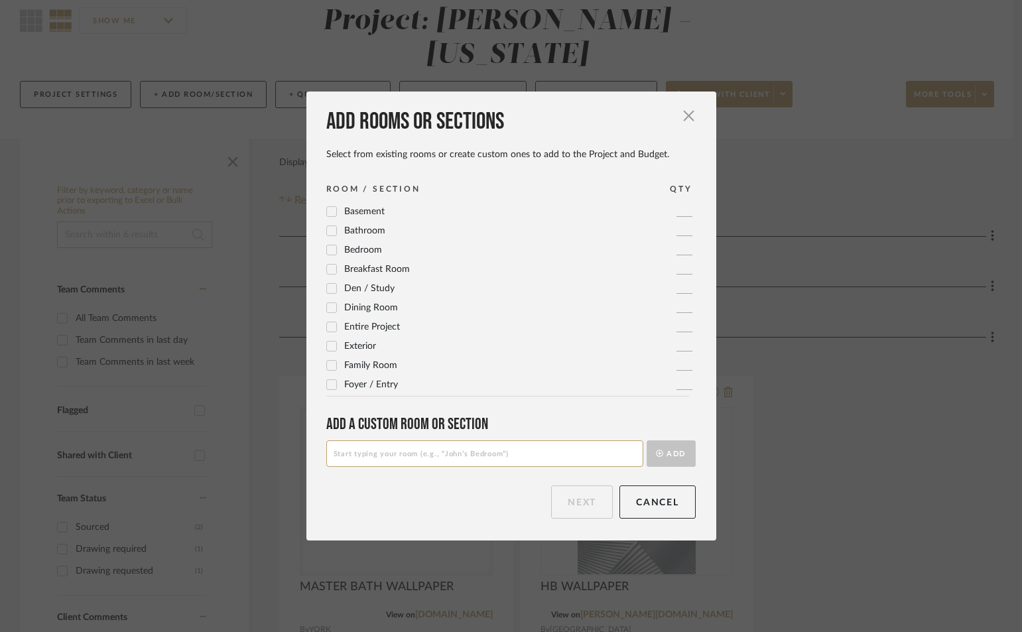
click at [536, 446] on input at bounding box center [484, 453] width 317 height 27
type input "LIVING / DINING"
click at [668, 453] on button "Add" at bounding box center [671, 453] width 49 height 27
drag, startPoint x: 551, startPoint y: 506, endPoint x: 558, endPoint y: 493, distance: 14.6
click at [551, 505] on button "Next" at bounding box center [582, 501] width 62 height 33
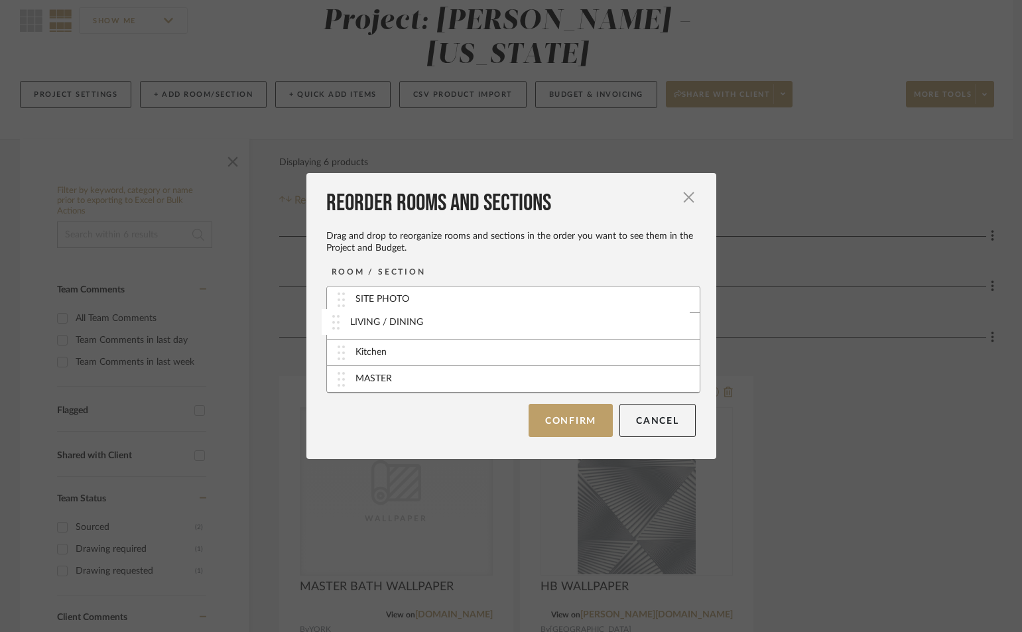
drag, startPoint x: 454, startPoint y: 385, endPoint x: 473, endPoint y: 342, distance: 47.5
click at [586, 421] on button "Confirm" at bounding box center [571, 419] width 84 height 33
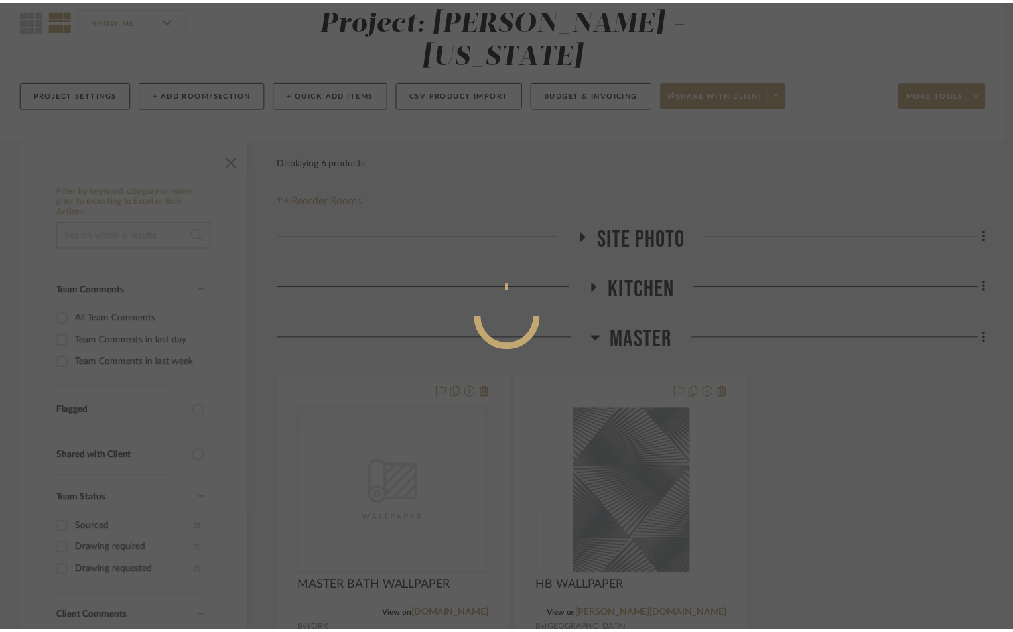
scroll to position [121, 0]
